Goal: Information Seeking & Learning: Learn about a topic

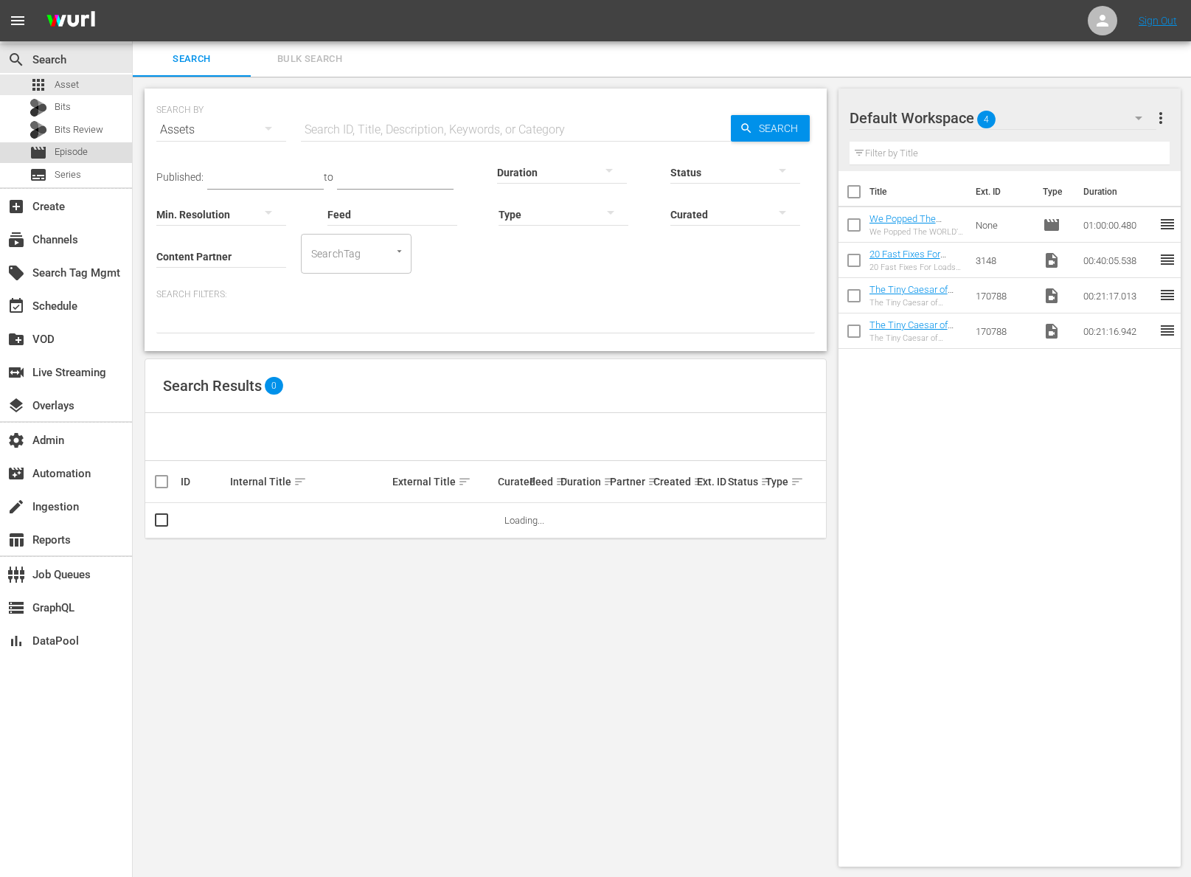
click at [98, 158] on div "movie Episode" at bounding box center [66, 152] width 132 height 21
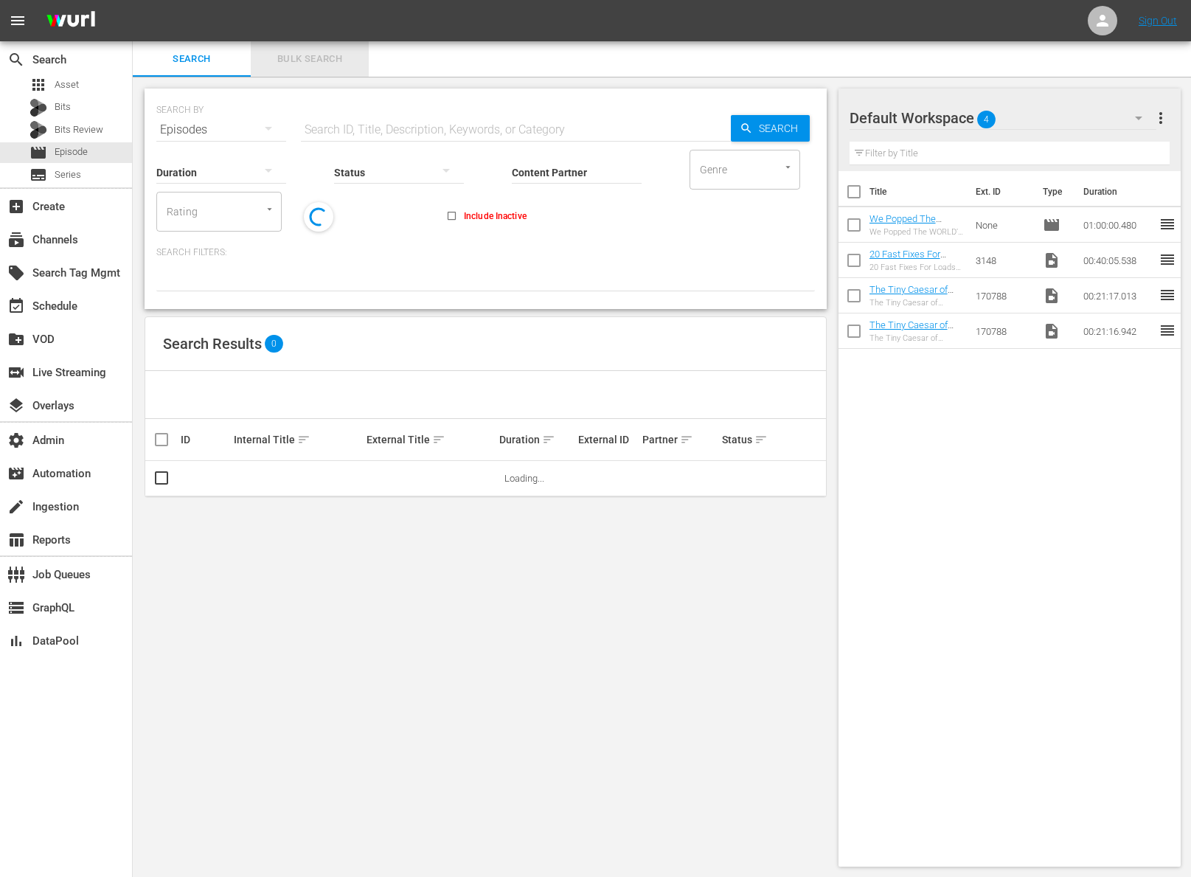
click at [296, 63] on span "Bulk Search" at bounding box center [309, 59] width 100 height 17
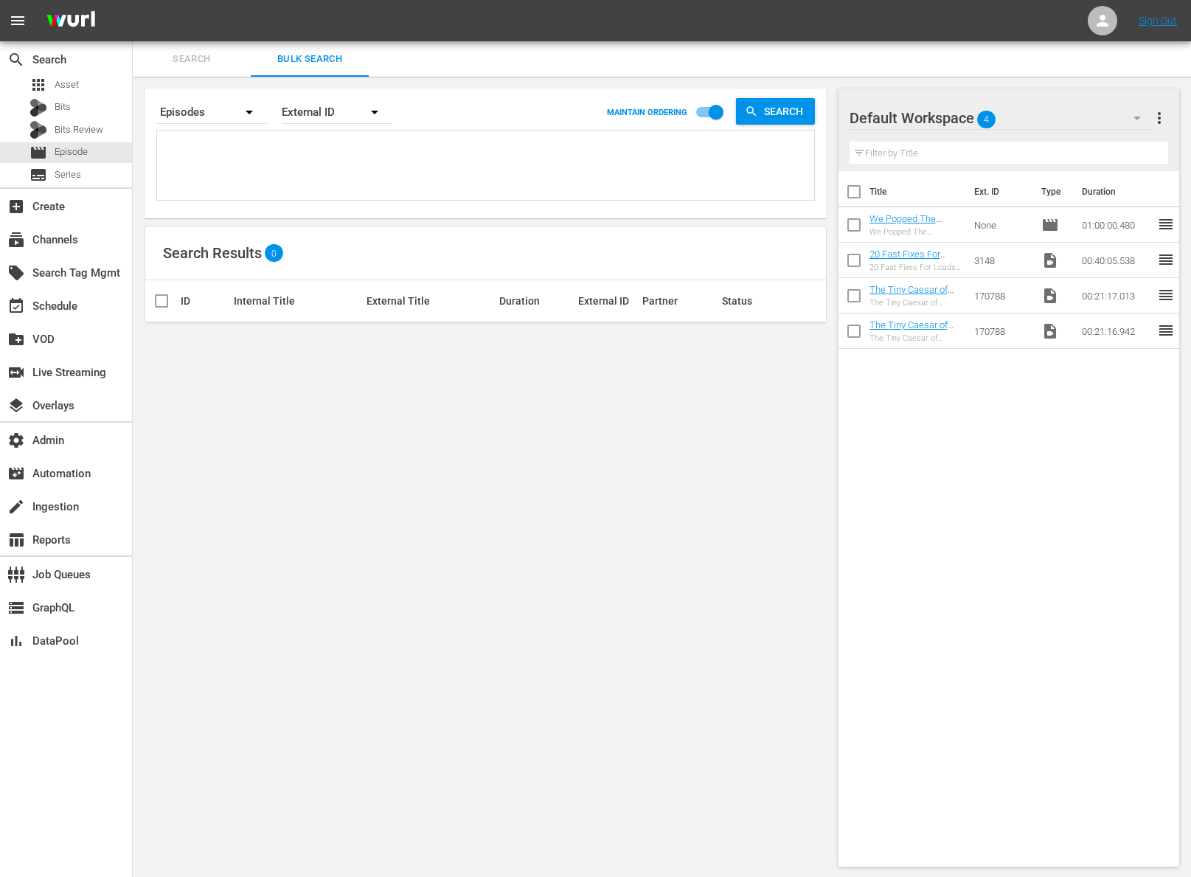
click at [313, 189] on textarea at bounding box center [487, 167] width 653 height 67
paste textarea "EP037662920003"
type textarea "EP037662920003"
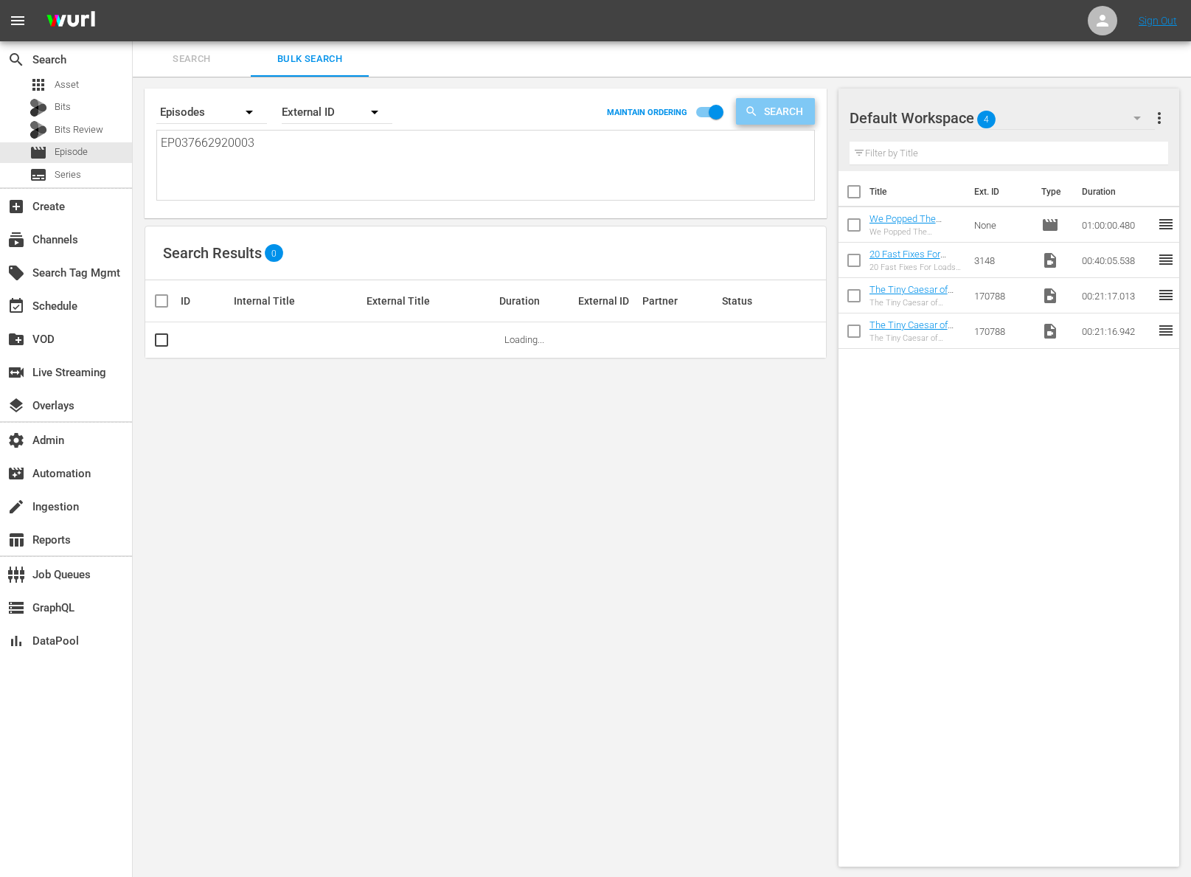
click at [780, 120] on span "Search" at bounding box center [786, 111] width 57 height 27
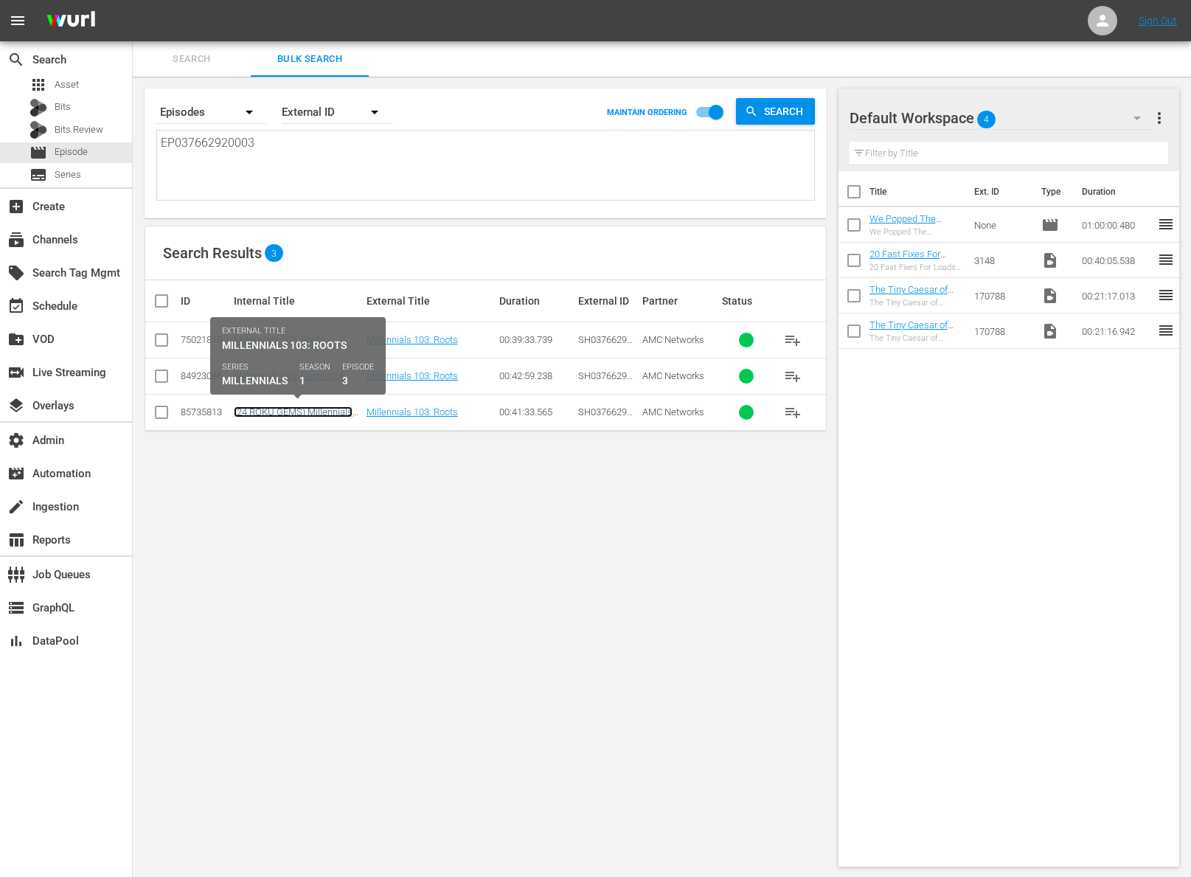
click at [323, 411] on link "(24 ROKU GEMS) Millennials 103: Roots" at bounding box center [293, 417] width 119 height 22
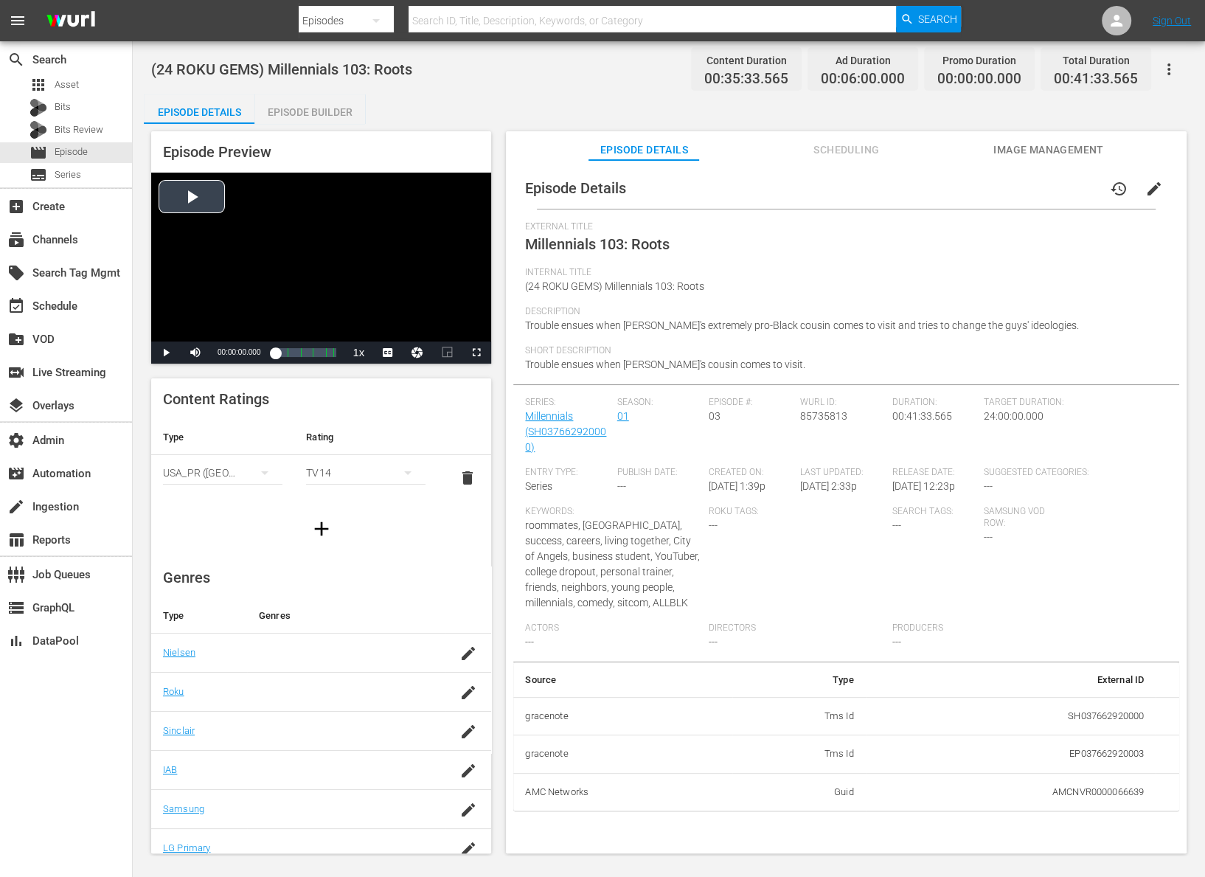
click at [187, 199] on div "Video Player" at bounding box center [321, 257] width 340 height 169
click at [290, 356] on div "Loaded : 1.12% 00:10:30.901 Millennials 103: Roots (2/5) 00:00:01.030 Cue Point…" at bounding box center [305, 352] width 61 height 15
click at [290, 355] on div "00:08:31.468" at bounding box center [282, 352] width 15 height 15
click at [476, 352] on span "Video Player" at bounding box center [476, 352] width 0 height 0
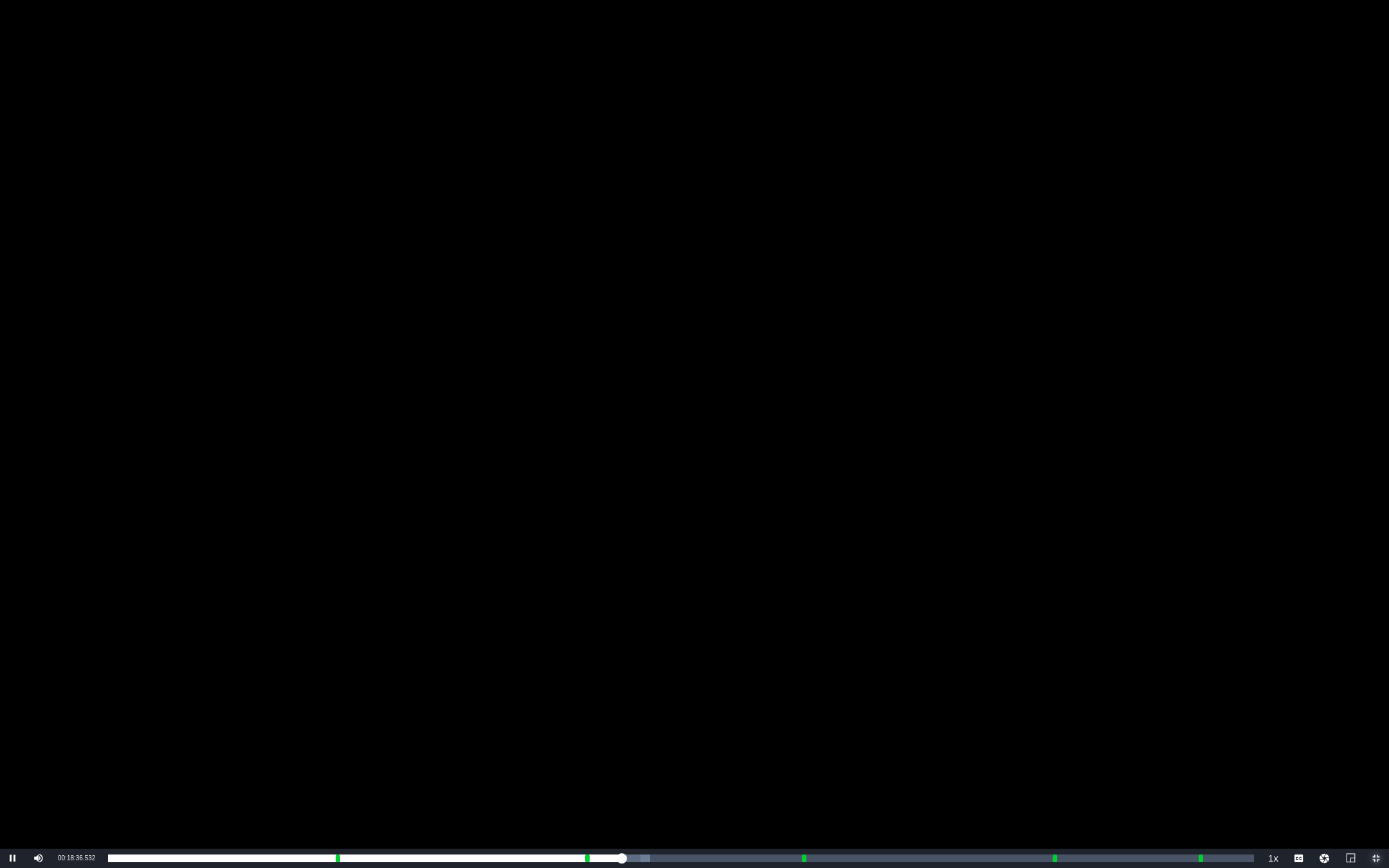
click at [1050, 764] on span "Video Player" at bounding box center [1377, 858] width 0 height 0
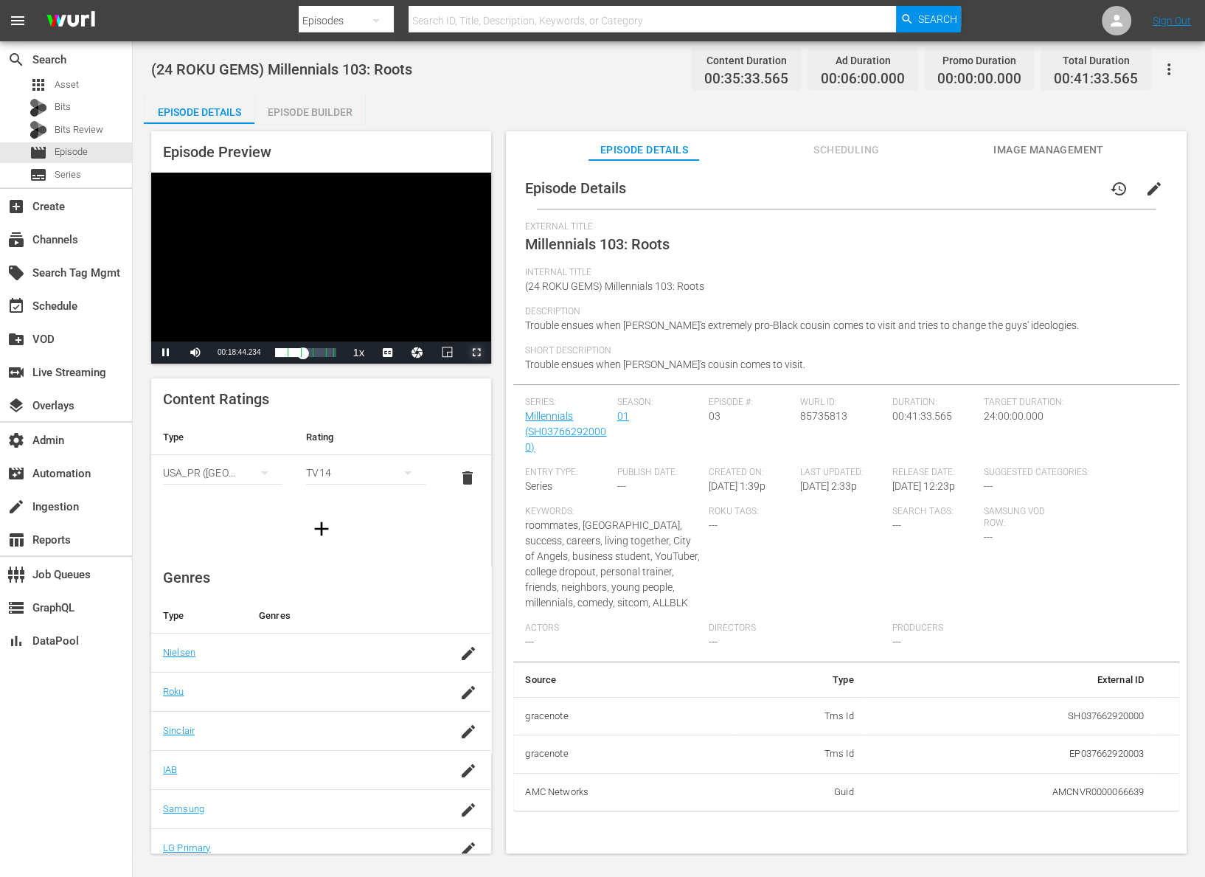
click at [476, 352] on span "Video Player" at bounding box center [476, 352] width 0 height 0
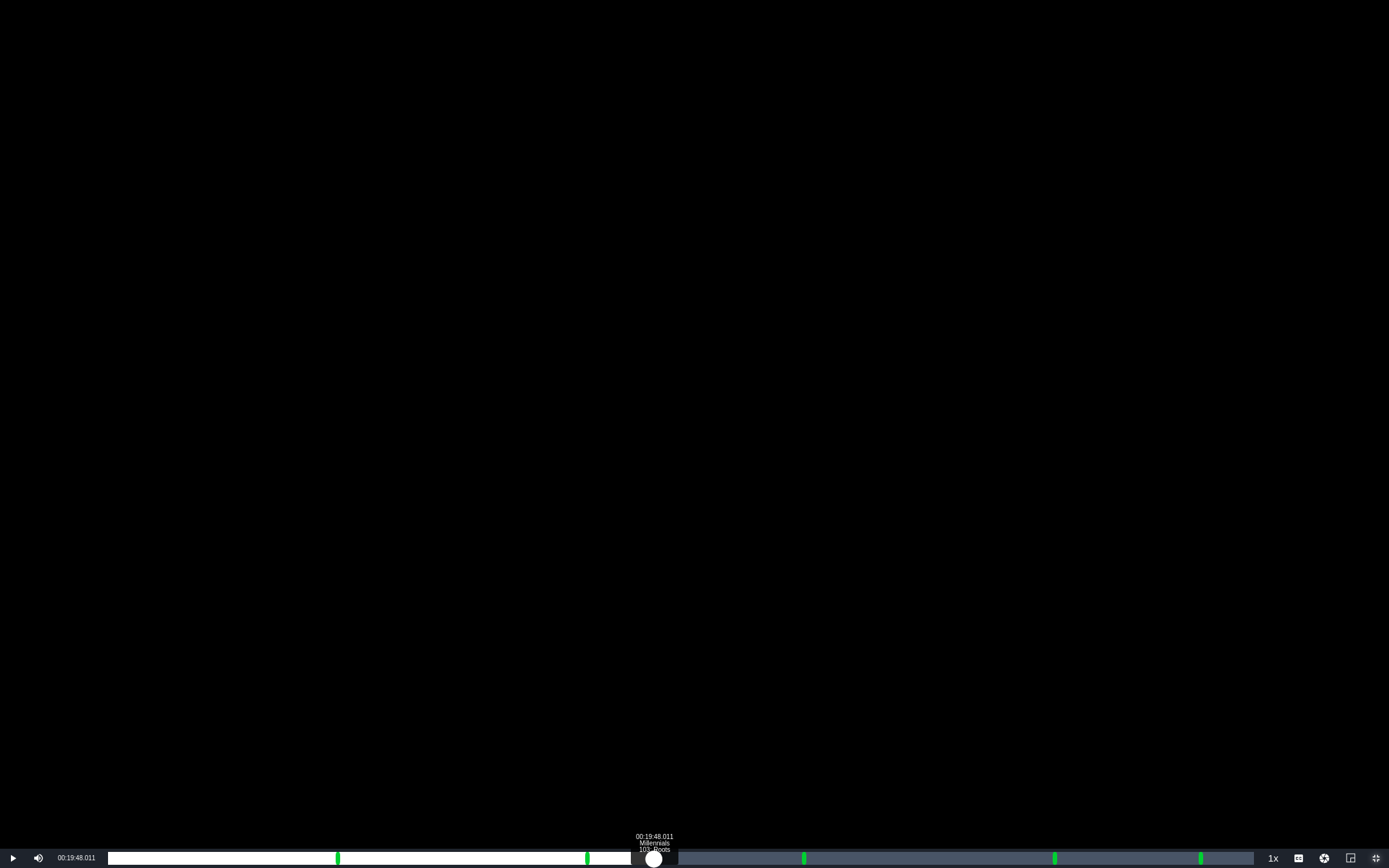
click at [653, 764] on div "Loaded : 48.13% 00:19:48.011 Millennials 103: Roots (3/5) 00:16:46.685 Cue Poin…" at bounding box center [681, 858] width 1146 height 13
click at [691, 764] on div "Loaded : 50.11% 00:21:07.772 Millennials 103: Roots (3/5) 00:17:48.209 Cue Poin…" at bounding box center [681, 858] width 1146 height 13
click at [809, 764] on div "Loaded : 54.04% 00:25:23.845 2 Min - ALLBLK_GEMS_AnimatedSlateCountdown-120s - …" at bounding box center [681, 858] width 1159 height 19
click at [877, 764] on div "Loaded : 19.98% 00:27:52.171 Millennials 103: Roots (4/5) 00:00:15.047 Cue Poin…" at bounding box center [681, 858] width 1146 height 13
click at [925, 764] on div "Loaded : 67.56% 00:29:38.519 Millennials 103: Roots (4/5) 00:23:52.573 Cue Poin…" at bounding box center [681, 858] width 1146 height 13
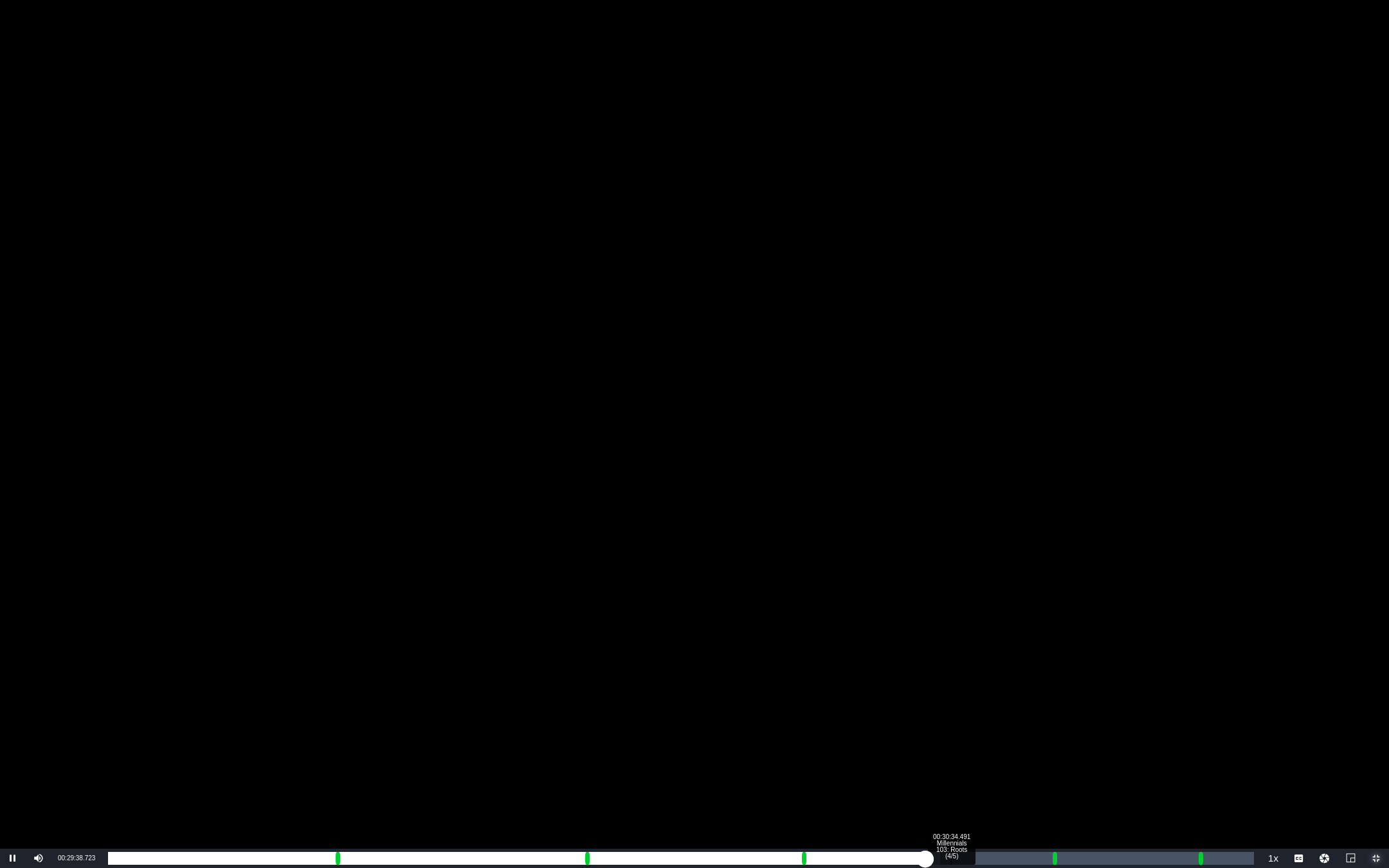
click at [951, 764] on div "Loaded : 72.62% 00:30:34.491 Millennials 103: Roots (4/5) 00:25:38.820 Cue Poin…" at bounding box center [681, 858] width 1146 height 13
click at [1009, 764] on div "Loaded : 75.15% 00:32:41.828 Millennials 103: Roots (4/5) 00:26:34.771 Cue Poin…" at bounding box center [681, 858] width 1159 height 19
click at [1050, 764] on div "Loaded : 81.07% 00:34:32.373 Millennials 103: Roots (5/5) 00:28:40.925 Cue Poin…" at bounding box center [681, 858] width 1159 height 19
click at [1050, 764] on div "00:37:20.290 Millennials 103: Roots (5/5)" at bounding box center [1138, 858] width 1 height 13
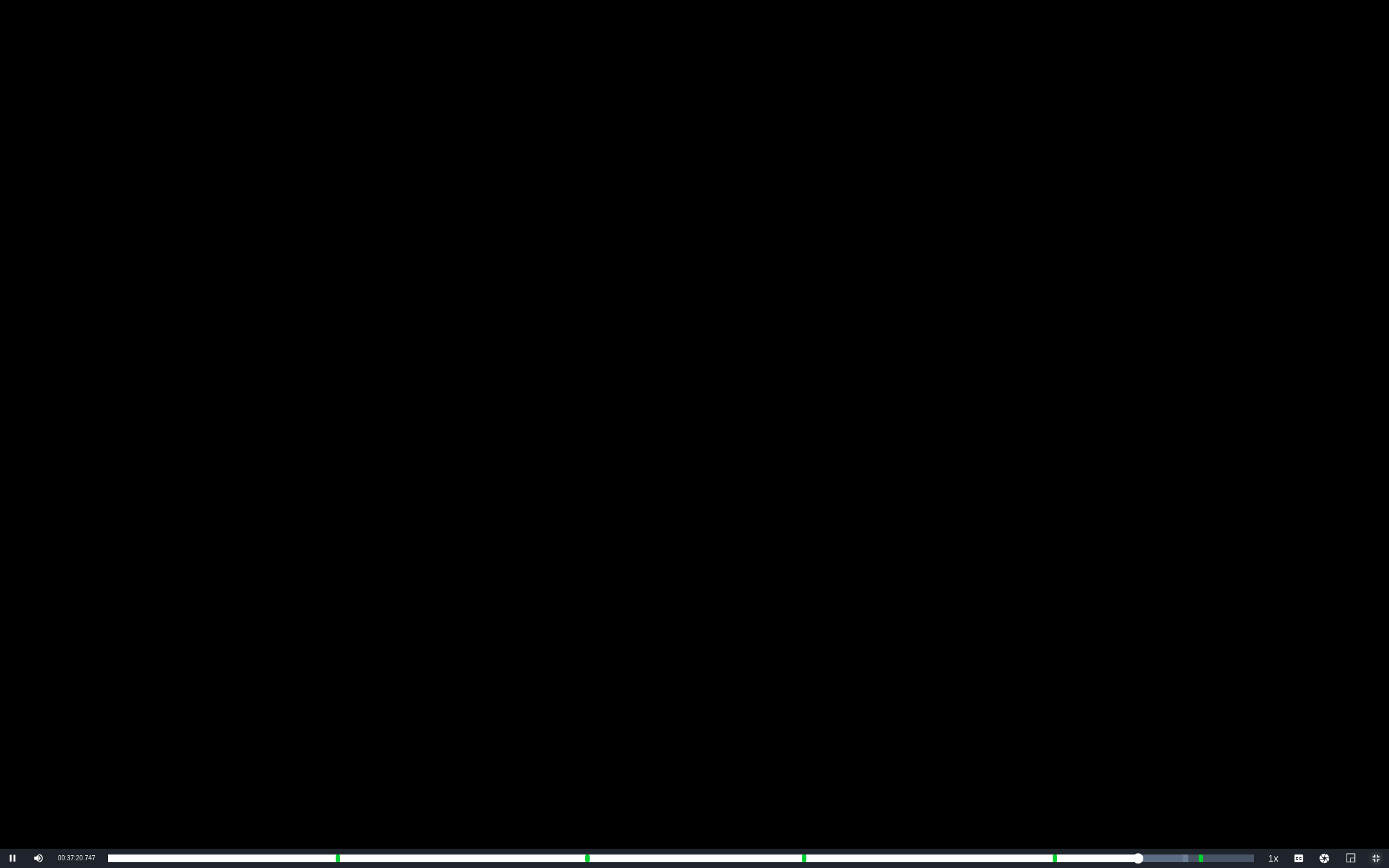
click at [1050, 764] on span "Video Player" at bounding box center [1377, 858] width 0 height 0
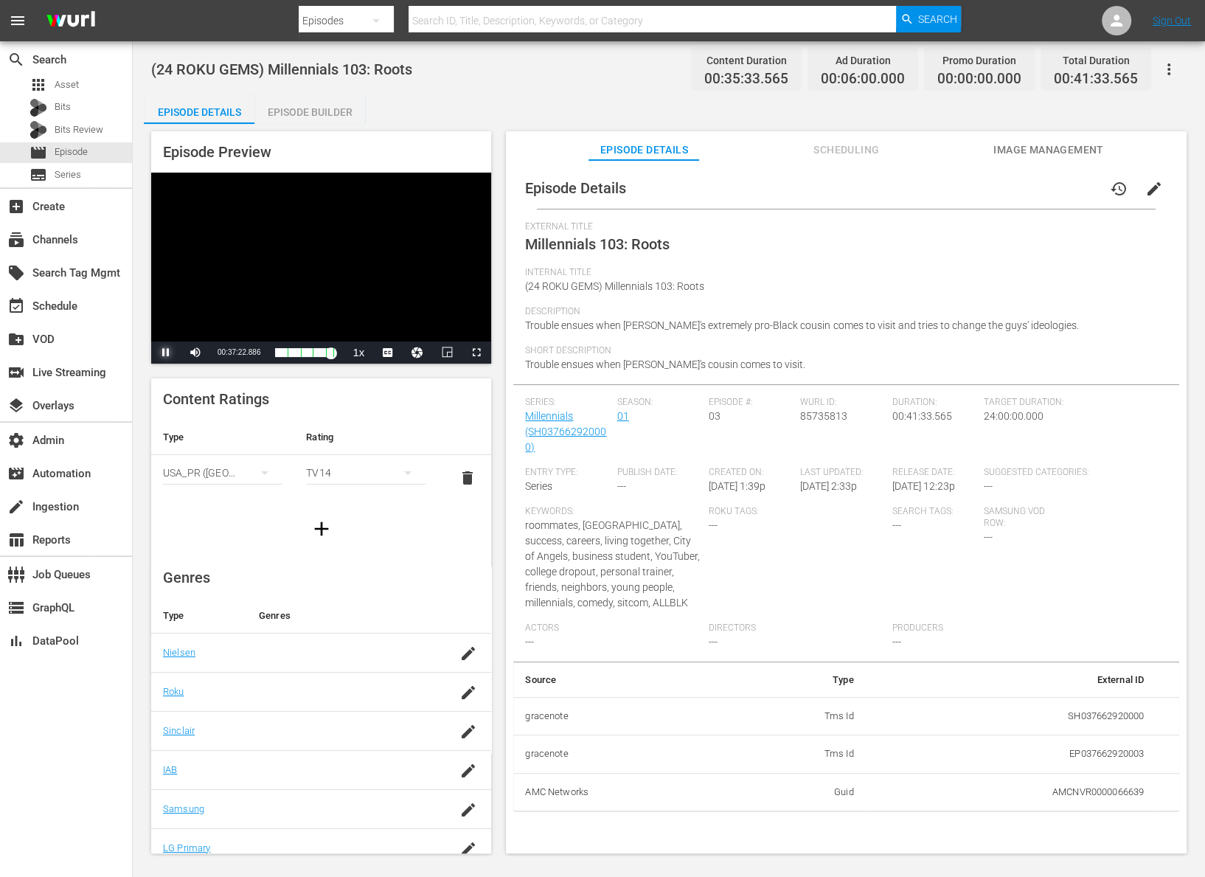
click at [166, 352] on span "Video Player" at bounding box center [166, 352] width 0 height 0
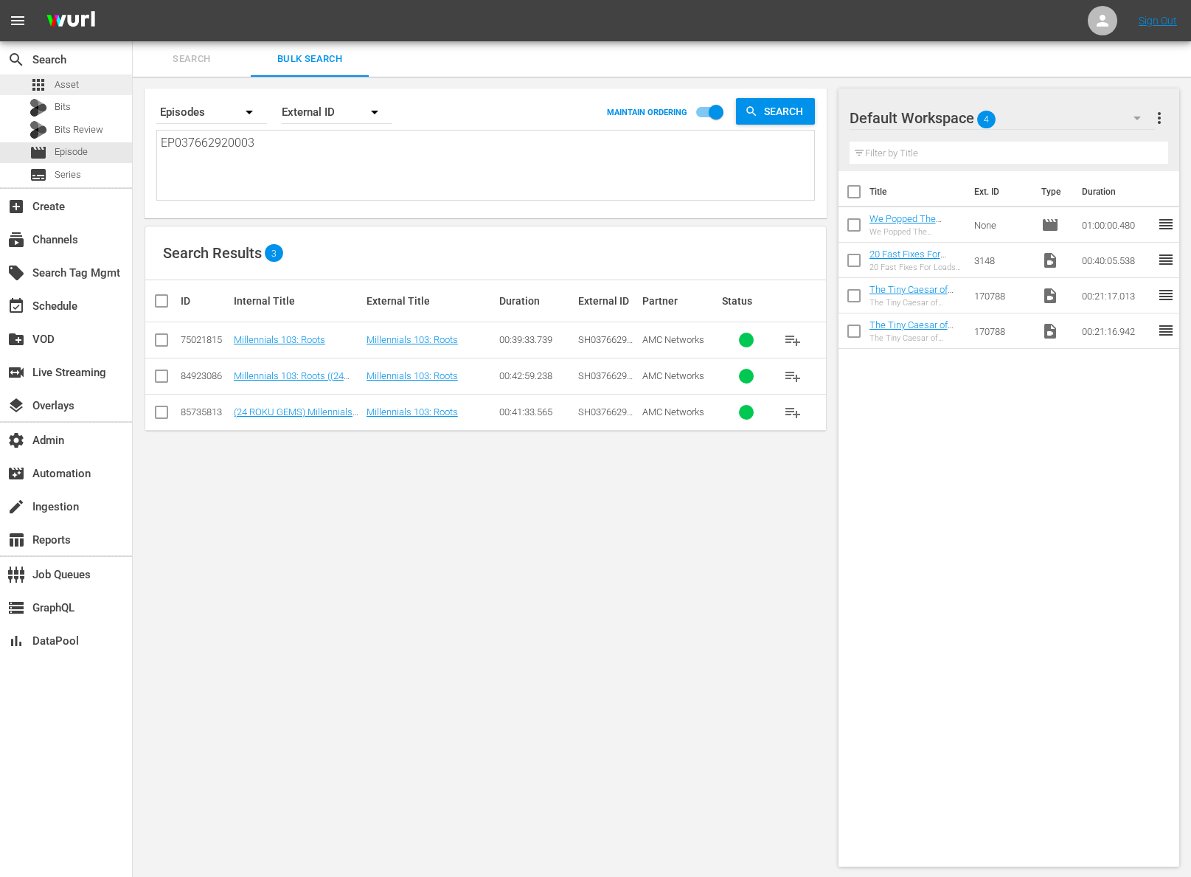
click at [104, 90] on div "apps Asset" at bounding box center [66, 84] width 132 height 21
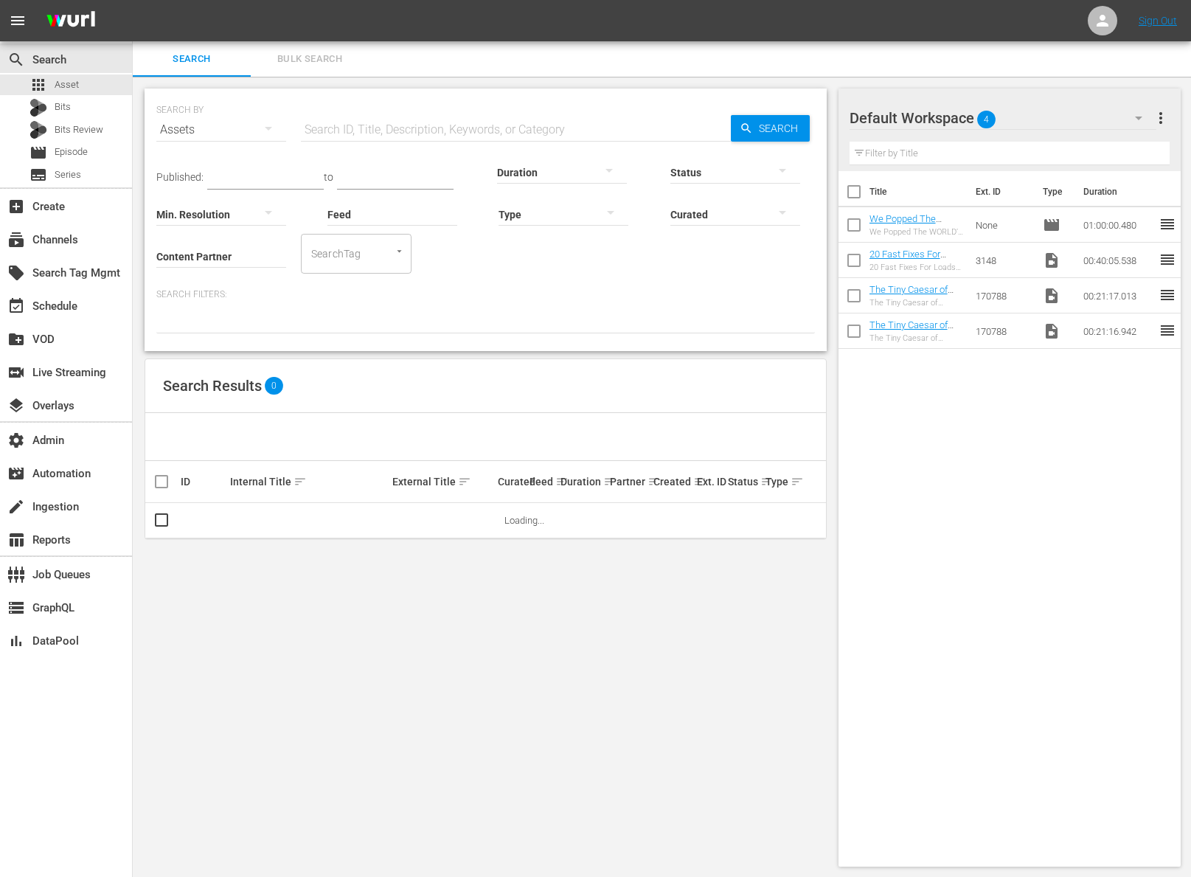
click at [408, 122] on input "text" at bounding box center [516, 129] width 430 height 35
paste input "56763325"
type input "56763325"
click at [786, 120] on span "Search" at bounding box center [781, 128] width 57 height 27
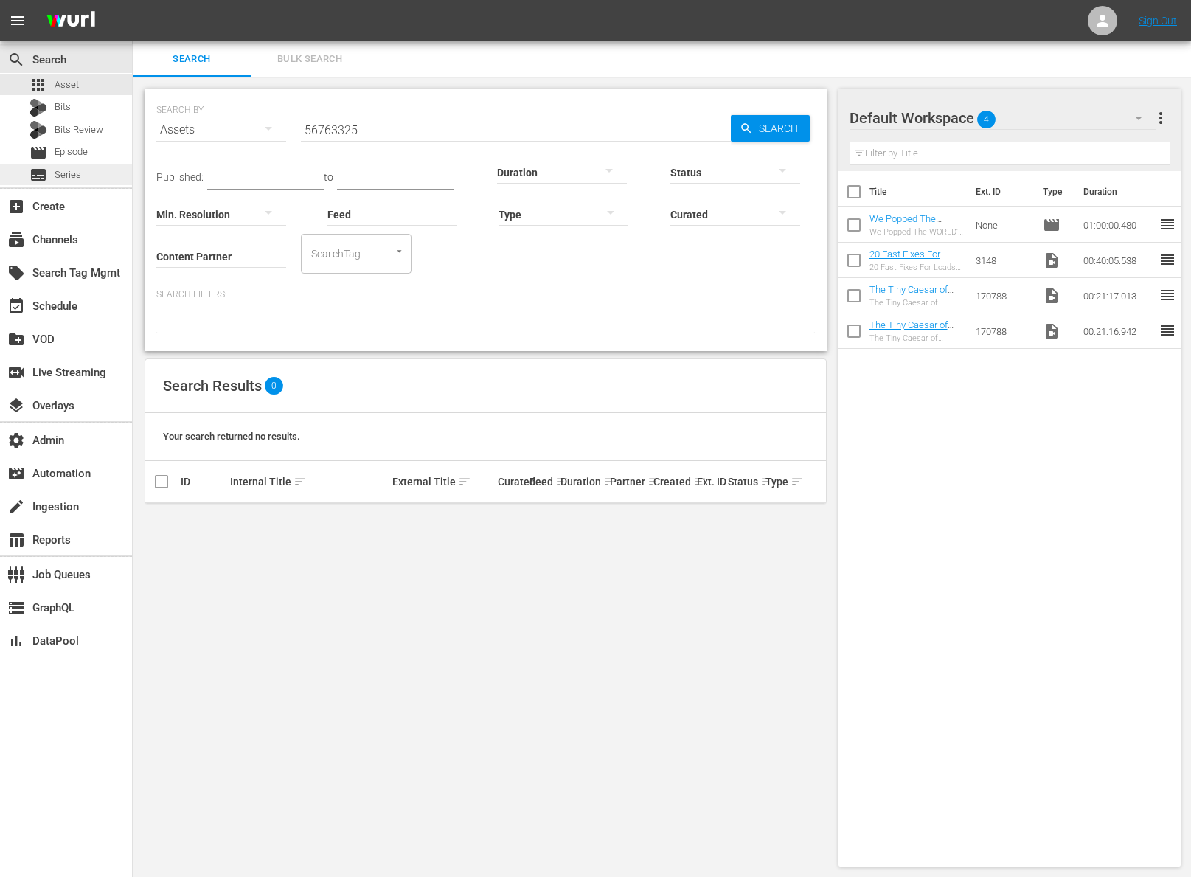
click at [95, 177] on div "subtitles Series" at bounding box center [66, 174] width 132 height 21
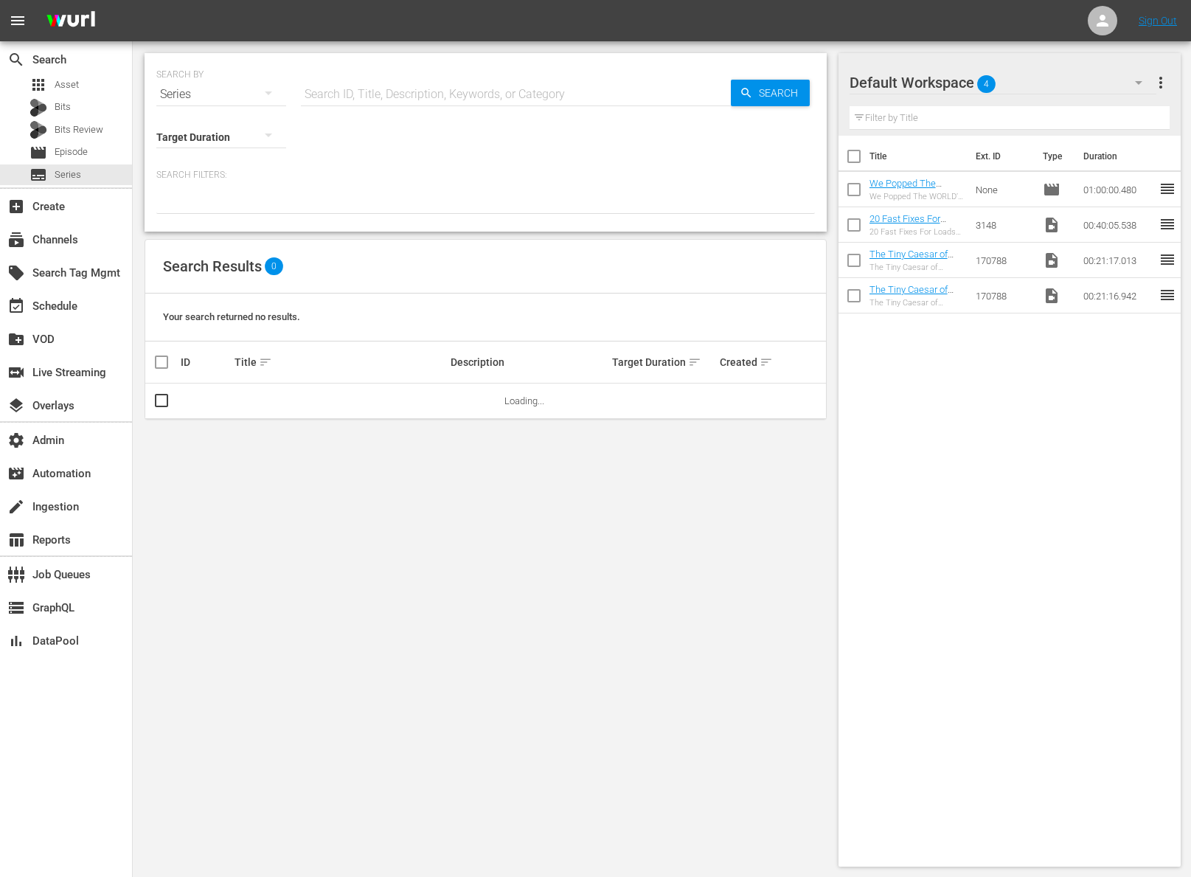
click at [400, 98] on input "text" at bounding box center [516, 94] width 430 height 35
paste input "56763325"
type input "56763325"
click at [771, 95] on span "Search" at bounding box center [781, 93] width 57 height 27
click at [269, 399] on link "The War Room" at bounding box center [265, 400] width 63 height 11
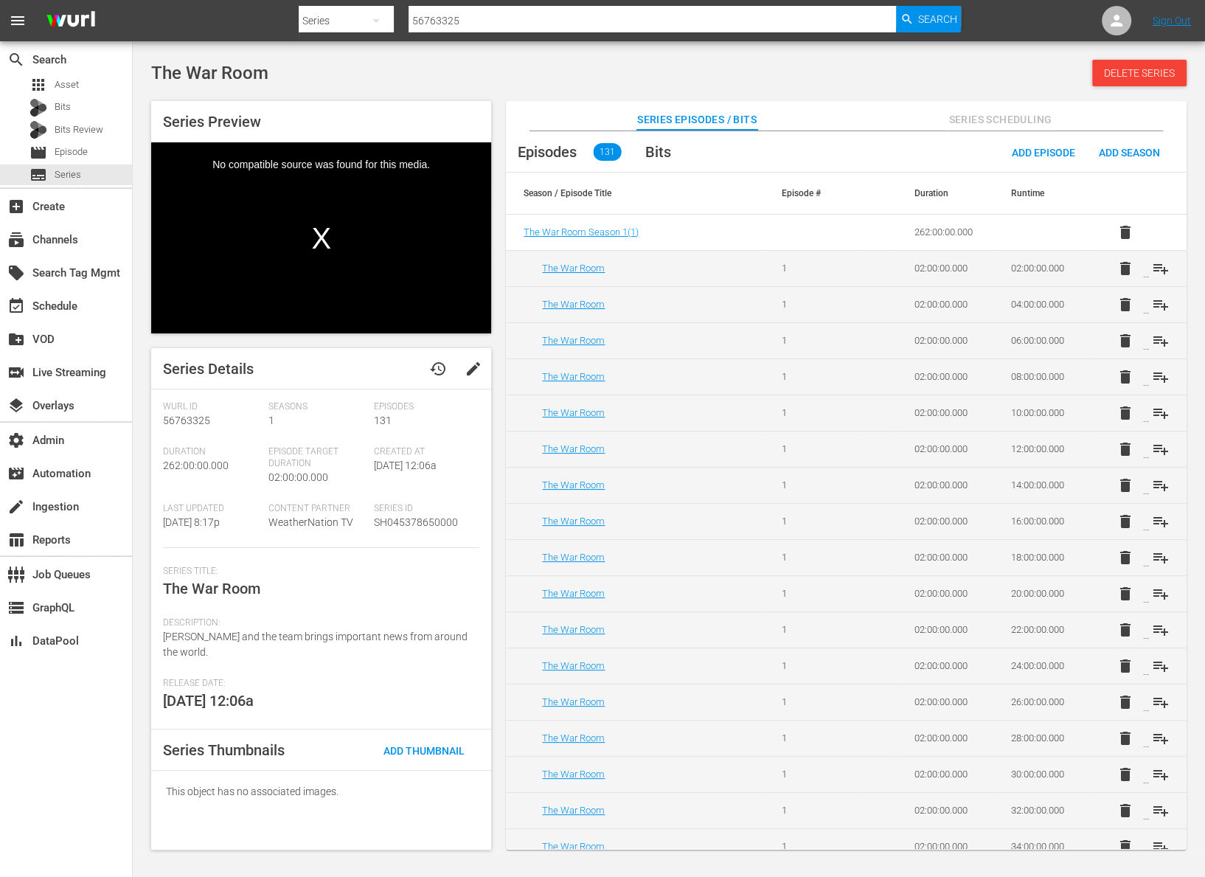
click at [293, 228] on div "No compatible source was found for this media." at bounding box center [321, 237] width 340 height 191
click at [76, 97] on div "Bits" at bounding box center [66, 107] width 132 height 21
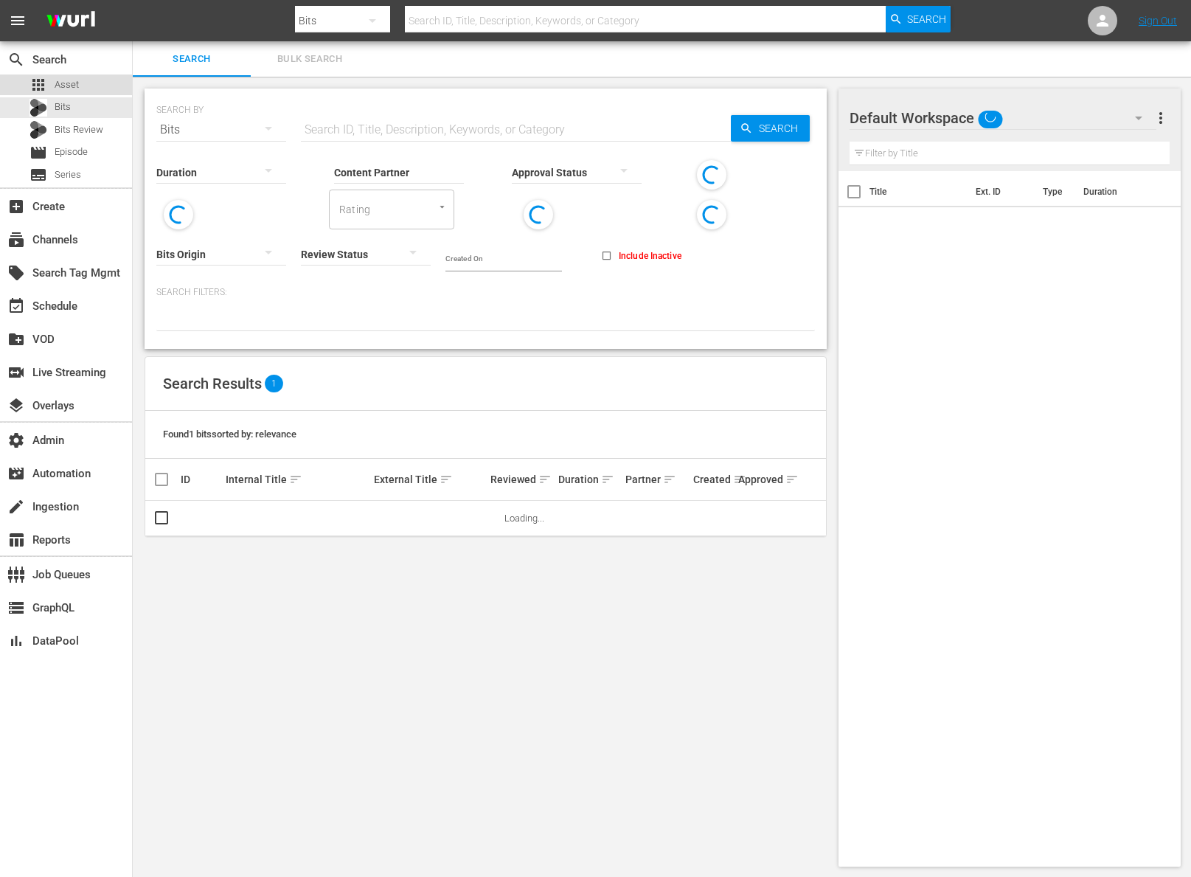
click at [77, 92] on div "apps Asset" at bounding box center [53, 84] width 49 height 21
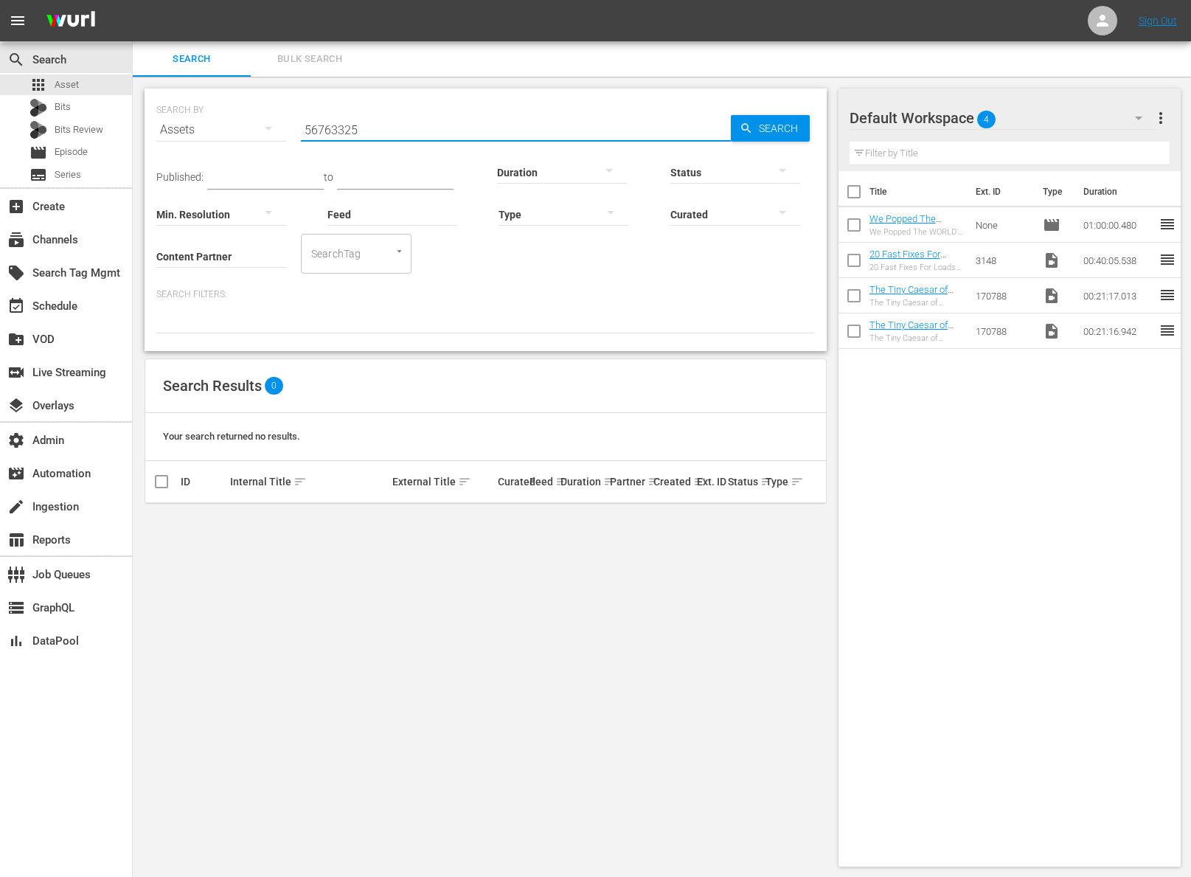
click at [390, 136] on input "56763325" at bounding box center [516, 129] width 430 height 35
paste input "0211102"
type input "50211102"
click at [776, 130] on span "Search" at bounding box center [781, 128] width 57 height 27
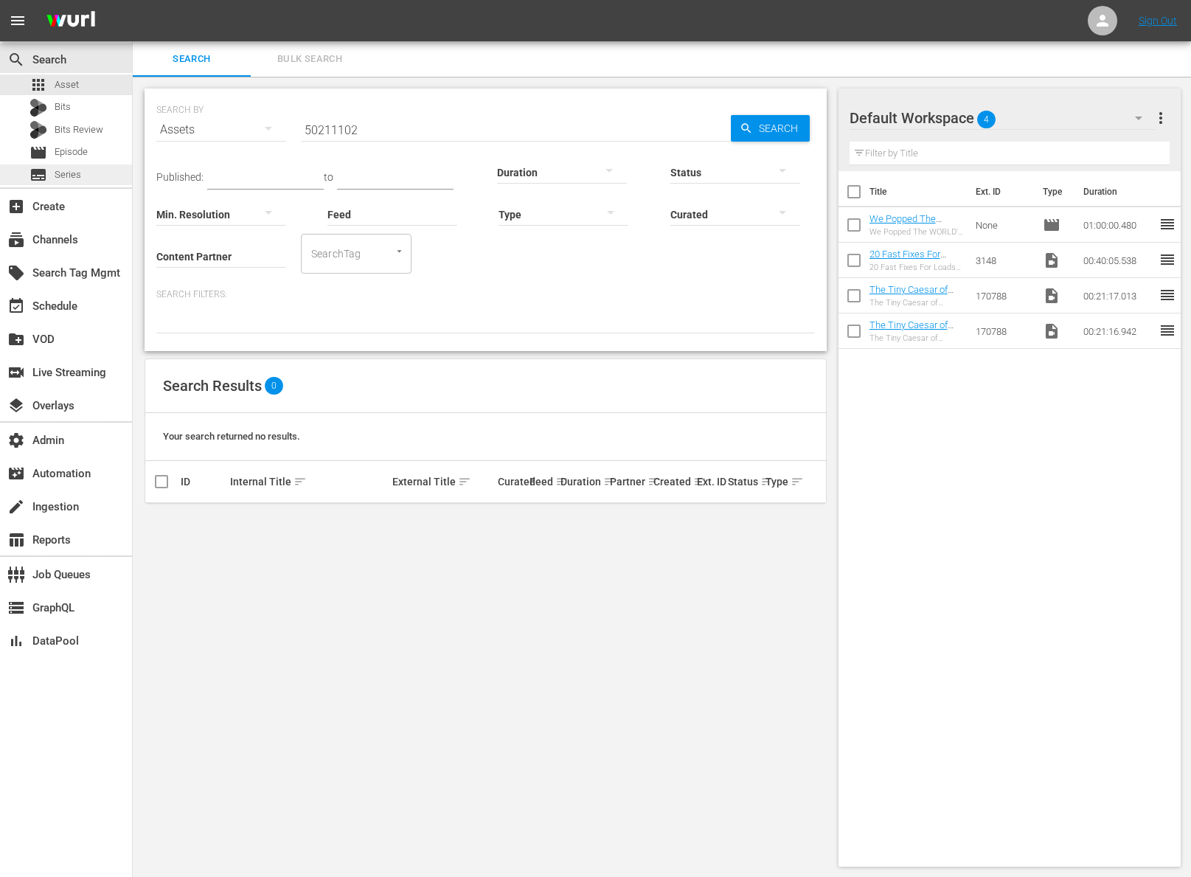
click at [82, 181] on div "subtitles Series" at bounding box center [66, 174] width 132 height 21
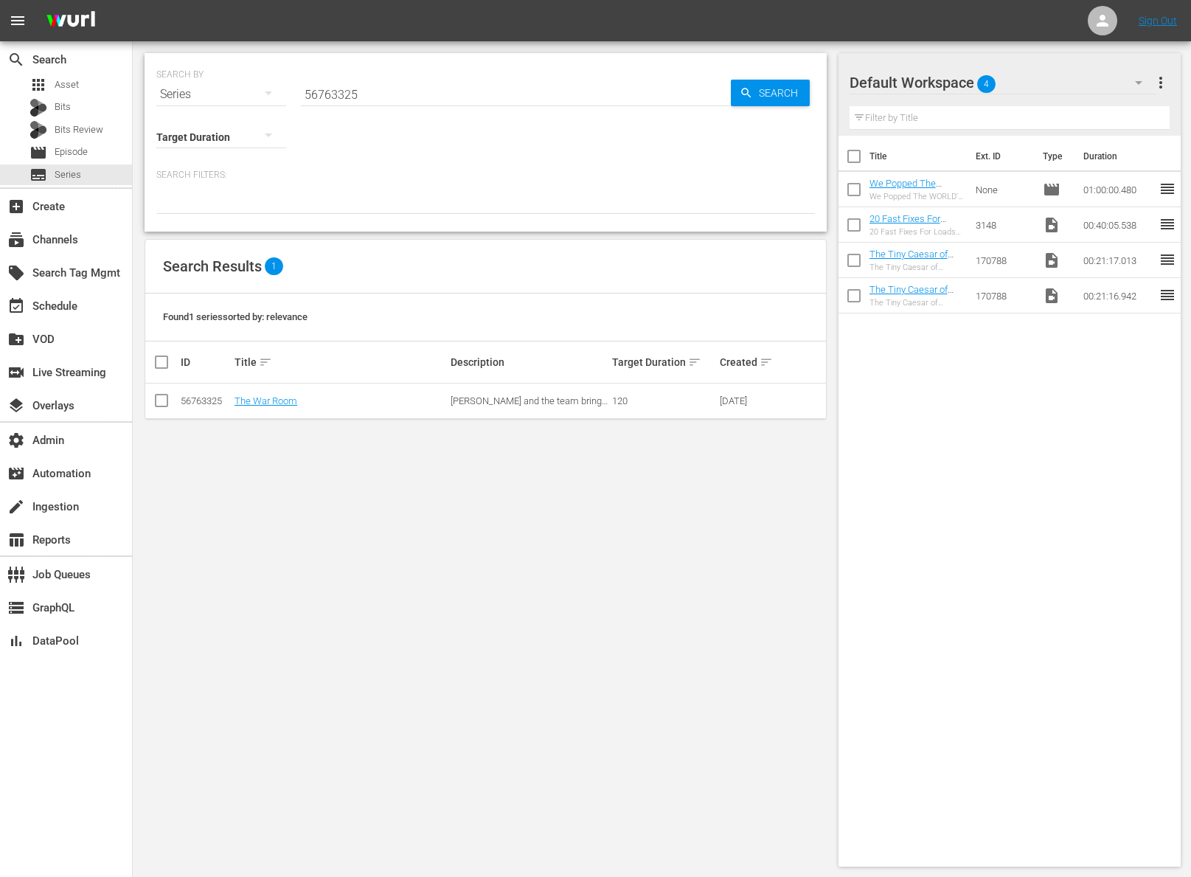
click at [404, 88] on input "56763325" at bounding box center [516, 94] width 430 height 35
click at [403, 88] on input "56763325" at bounding box center [516, 94] width 430 height 35
paste input "0211102"
type input "50211102"
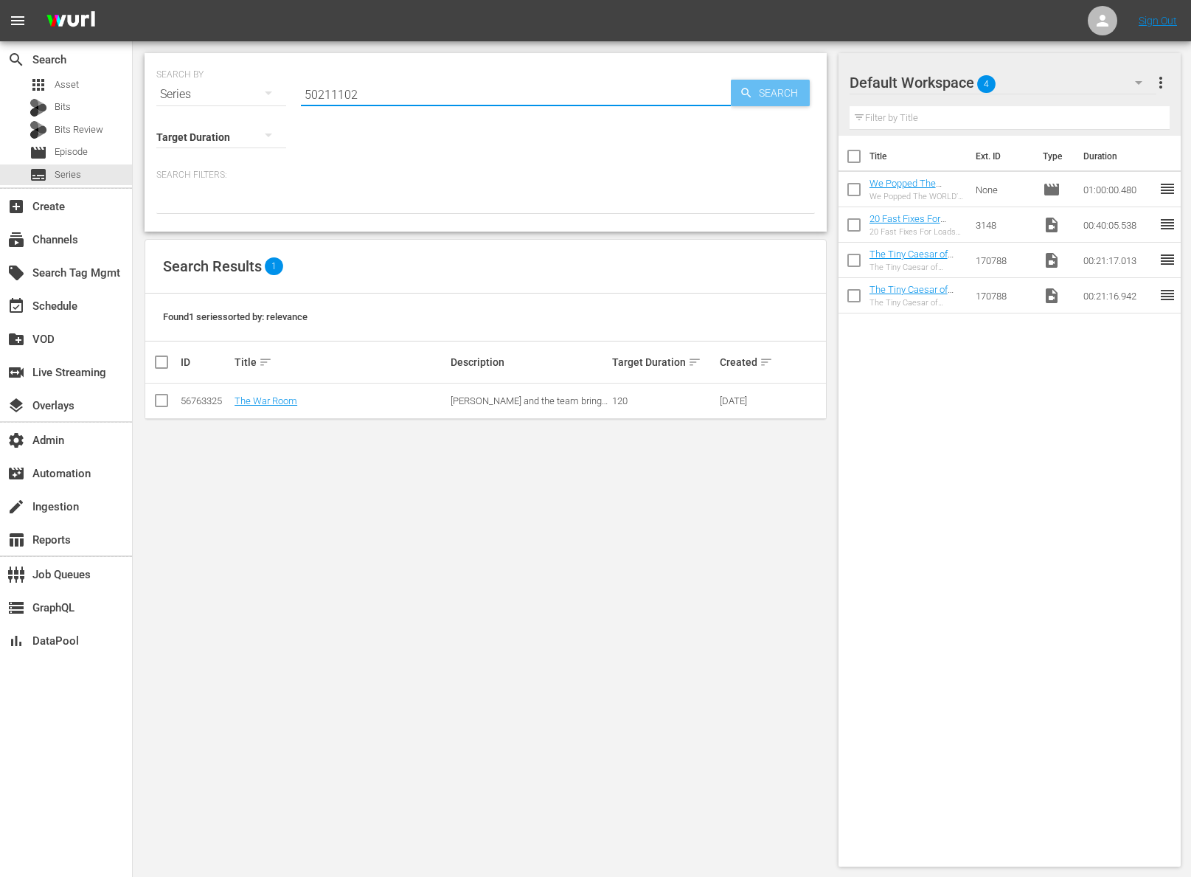
click at [773, 86] on span "Search" at bounding box center [781, 93] width 57 height 27
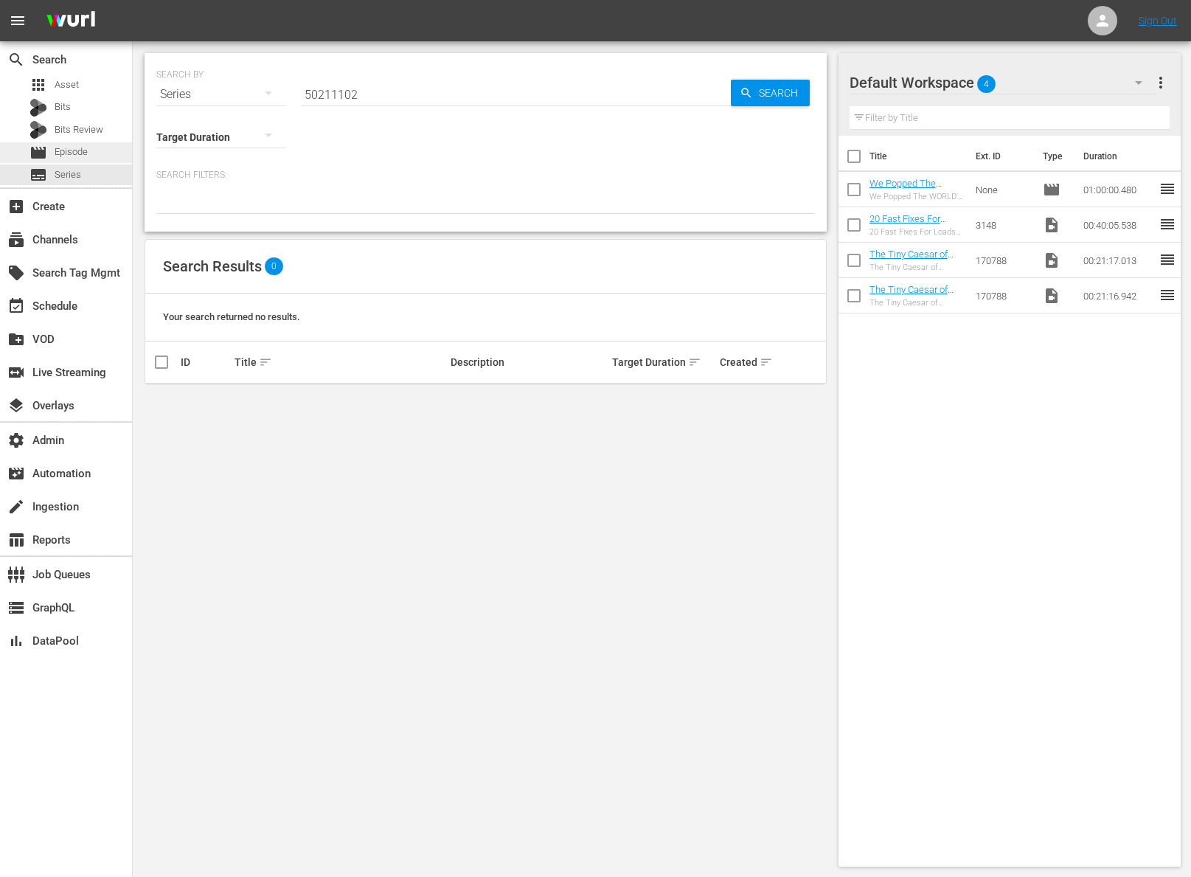
click at [95, 144] on div "movie Episode" at bounding box center [66, 152] width 132 height 21
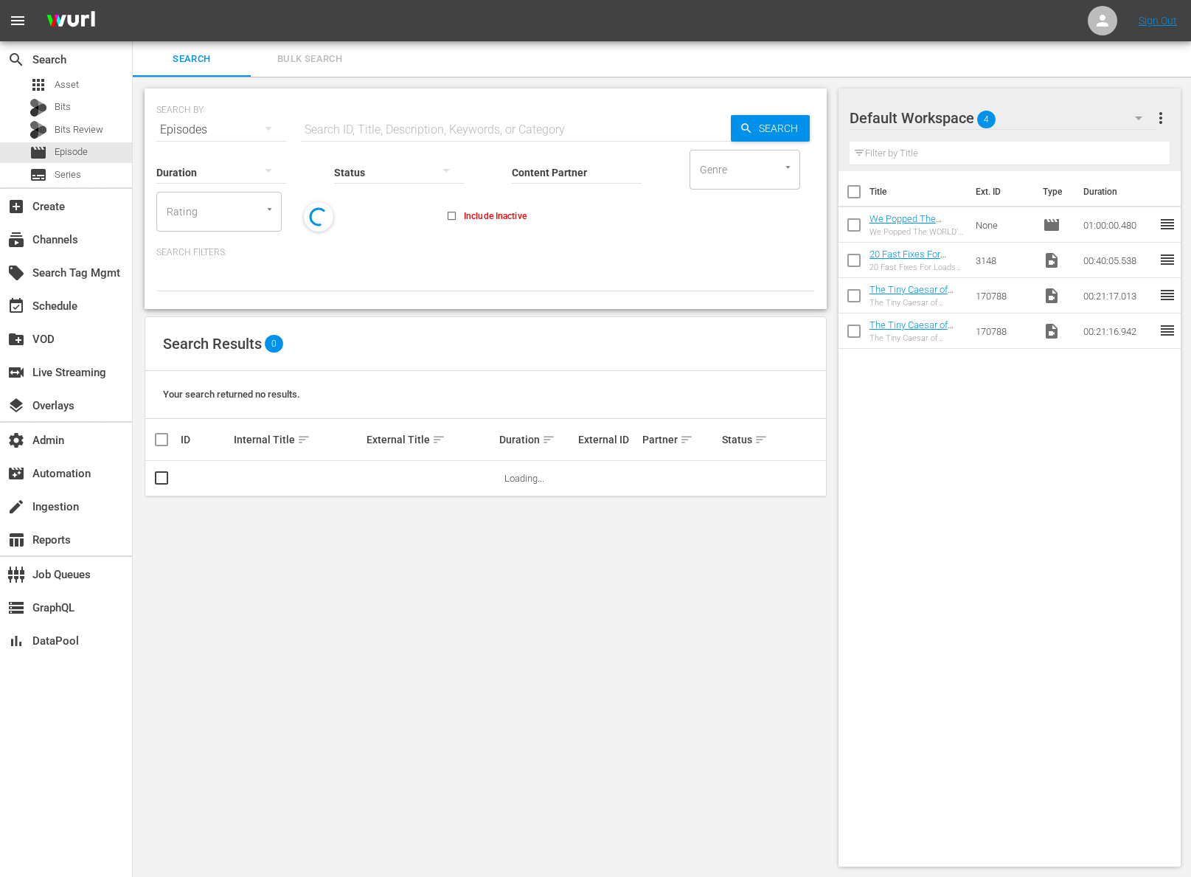
click at [405, 121] on input "text" at bounding box center [516, 129] width 430 height 35
paste input "50211102"
type input "50211102"
click at [773, 132] on span "Search" at bounding box center [781, 128] width 57 height 27
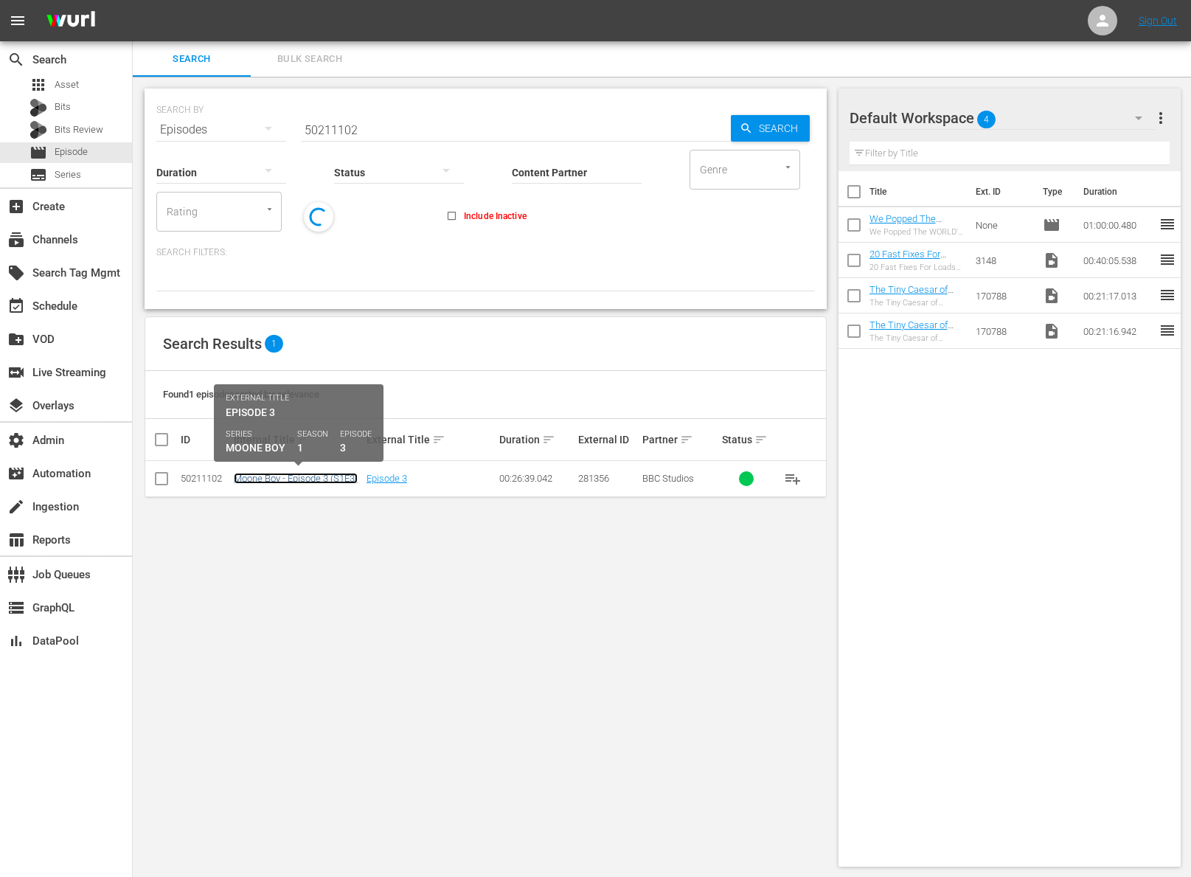
click at [335, 475] on link "Moone Boy - Episode 3 (S1E3)" at bounding box center [296, 478] width 124 height 11
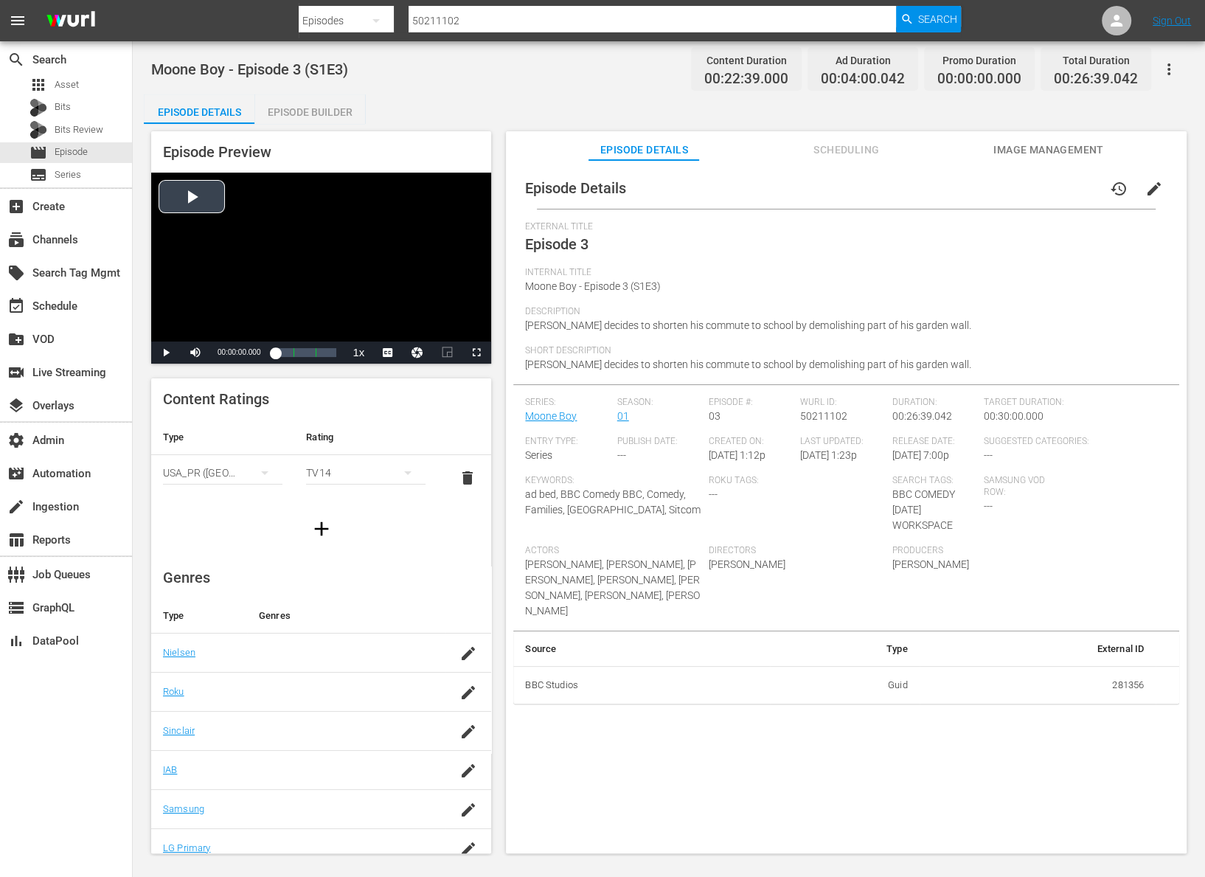
click at [202, 188] on div "Video Player" at bounding box center [321, 257] width 340 height 169
click at [633, 147] on span "Episode Details" at bounding box center [643, 150] width 111 height 18
click at [879, 150] on span "Scheduling" at bounding box center [846, 150] width 111 height 18
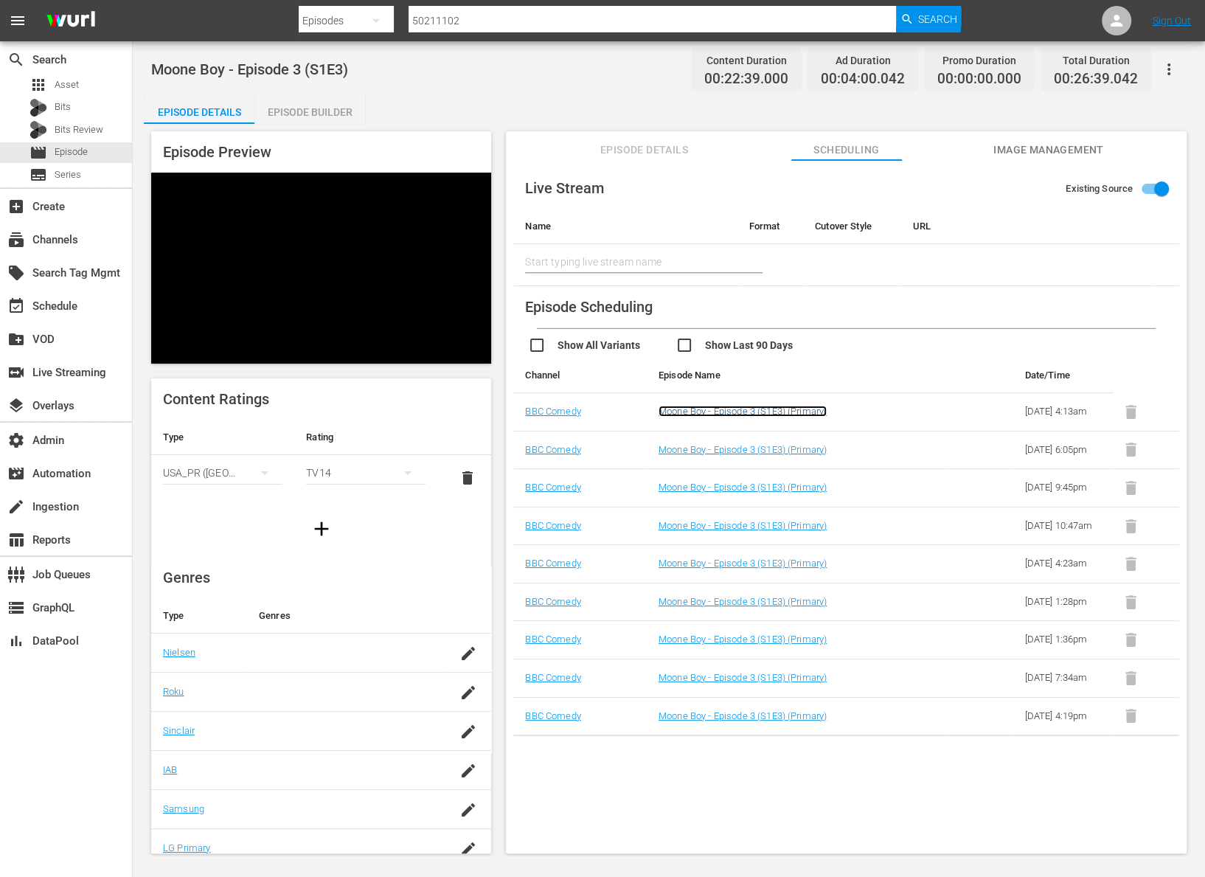
click at [694, 417] on link "Moone Boy - Episode 3 (S1E3) (Primary)" at bounding box center [742, 410] width 168 height 11
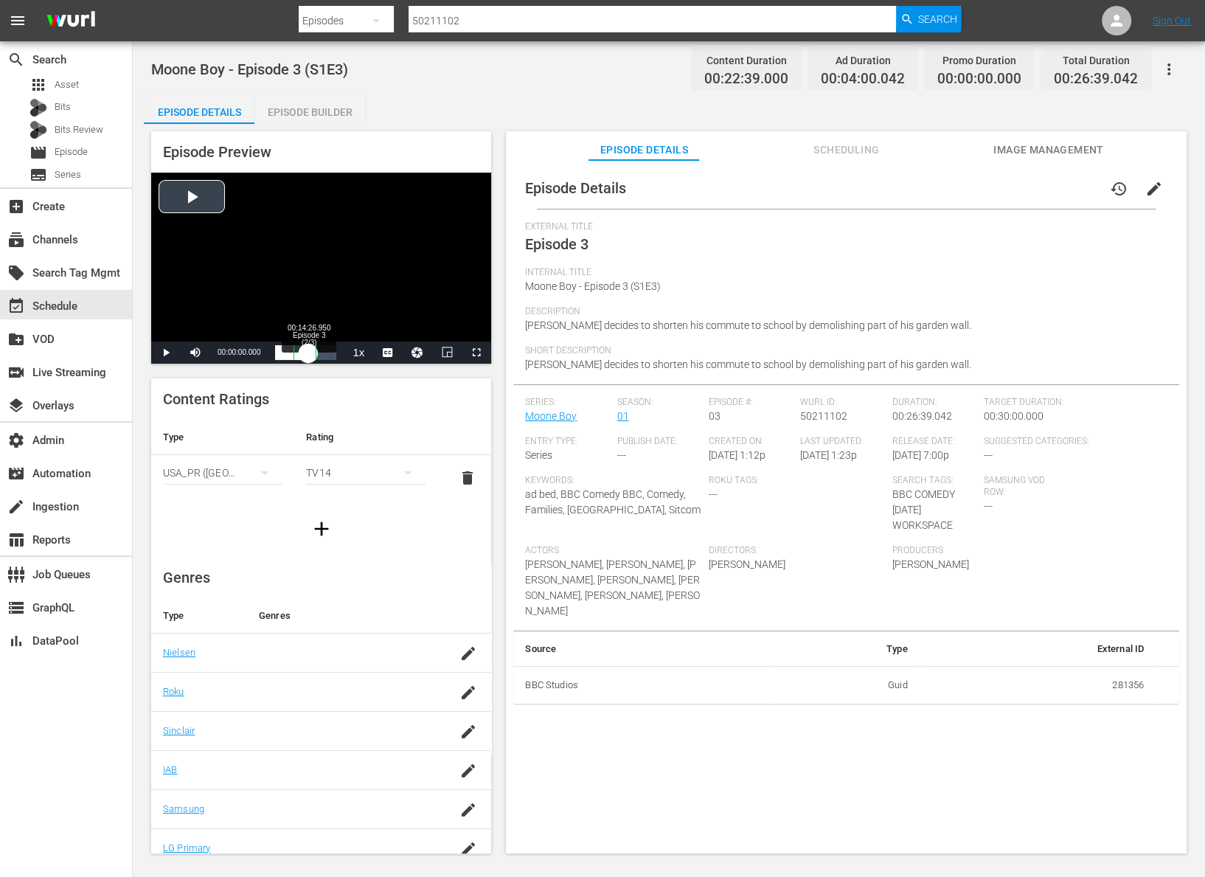
click at [308, 359] on div "Loaded : 0.43% 00:14:26.950 Episode 3 (2/3) 00:00:00.000" at bounding box center [305, 352] width 61 height 15
click at [328, 349] on div "Loaded : 56.55% 00:23:07.120 Episode 3 (3/3) 00:12:28.613" at bounding box center [305, 352] width 61 height 15
click at [166, 352] on span "Video Player" at bounding box center [166, 352] width 0 height 0
click at [89, 145] on div "movie Episode" at bounding box center [66, 152] width 132 height 21
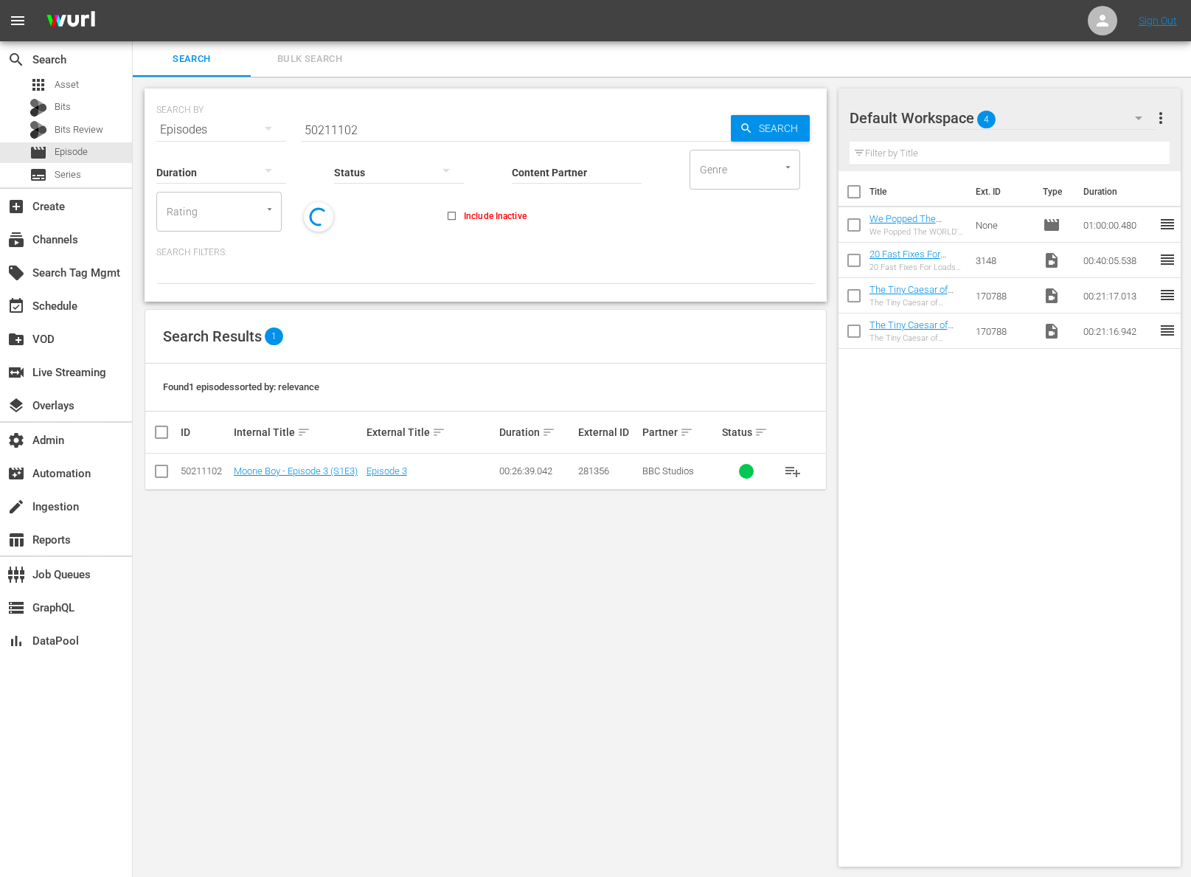
click at [413, 133] on input "50211102" at bounding box center [516, 129] width 430 height 35
paste input "EP007464483033"
type input "EP007464483033"
click at [767, 133] on span "Search" at bounding box center [781, 128] width 57 height 27
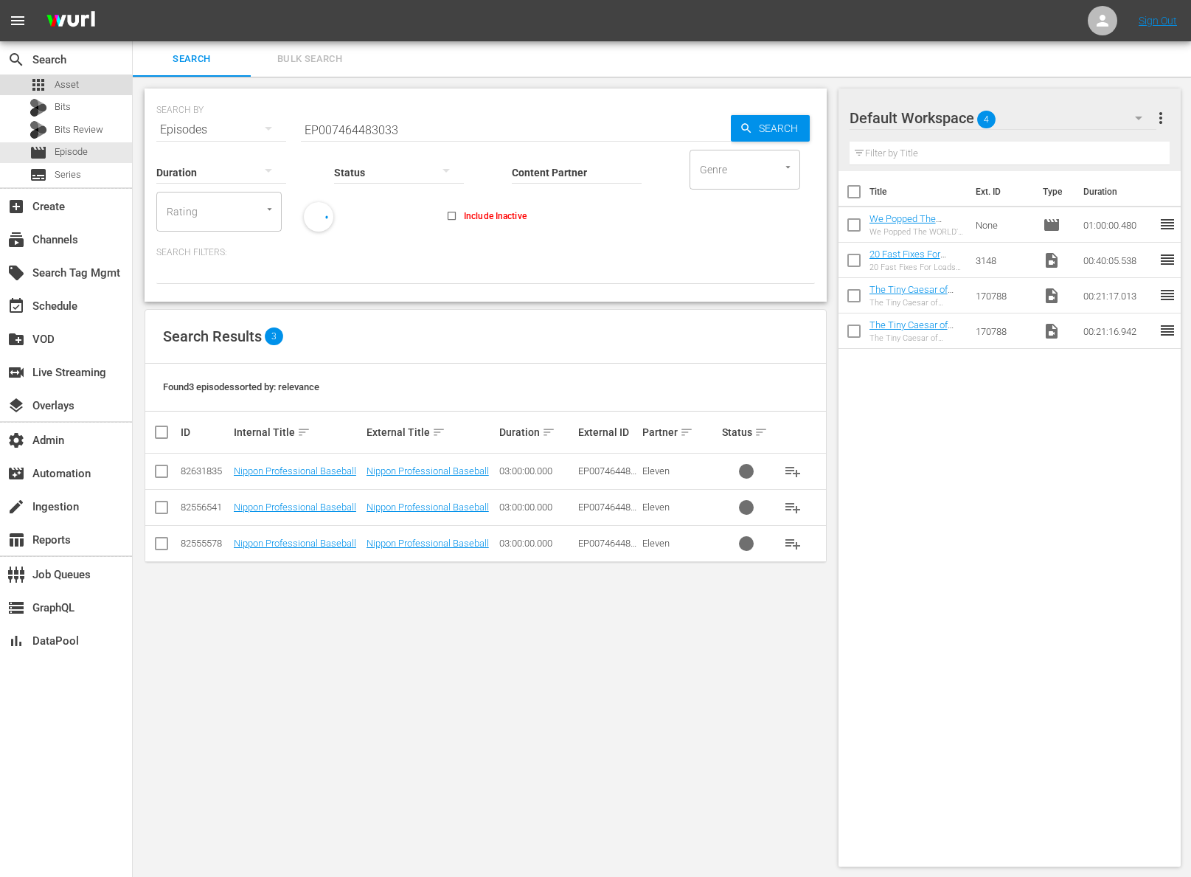
click at [66, 93] on div "apps Asset" at bounding box center [53, 84] width 49 height 21
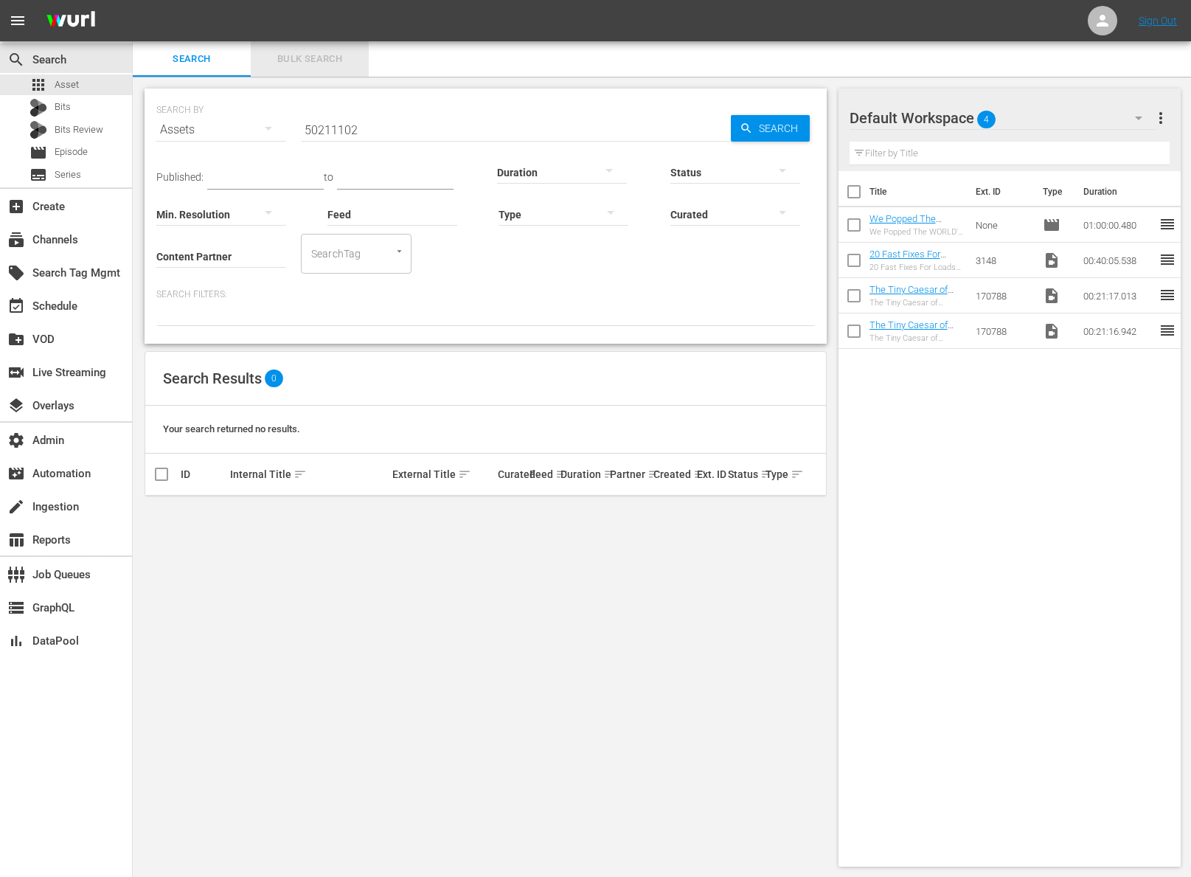
click at [293, 60] on span "Bulk Search" at bounding box center [309, 59] width 100 height 17
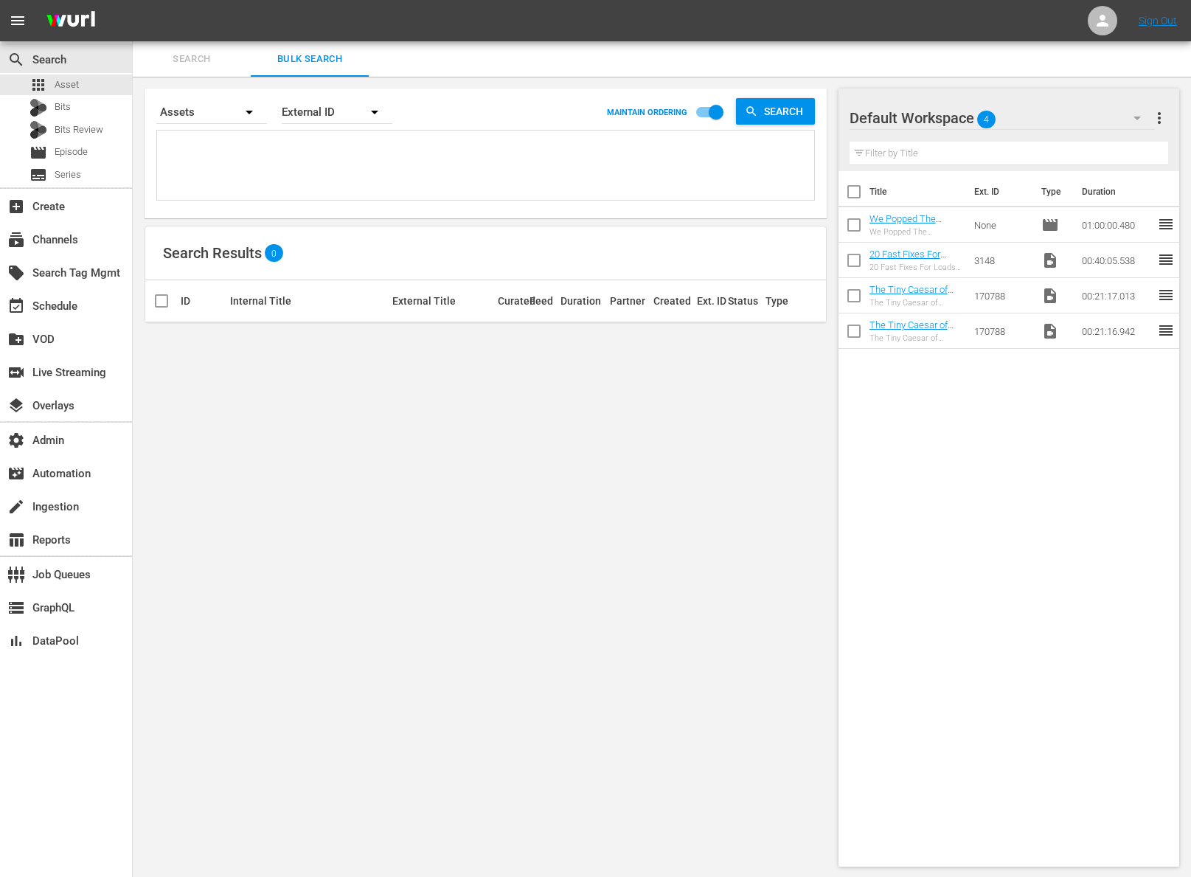
click at [337, 148] on textarea at bounding box center [487, 167] width 653 height 67
paste textarea "EP007464483033"
type textarea "EP007464483033"
click at [798, 114] on span "Search" at bounding box center [786, 111] width 57 height 27
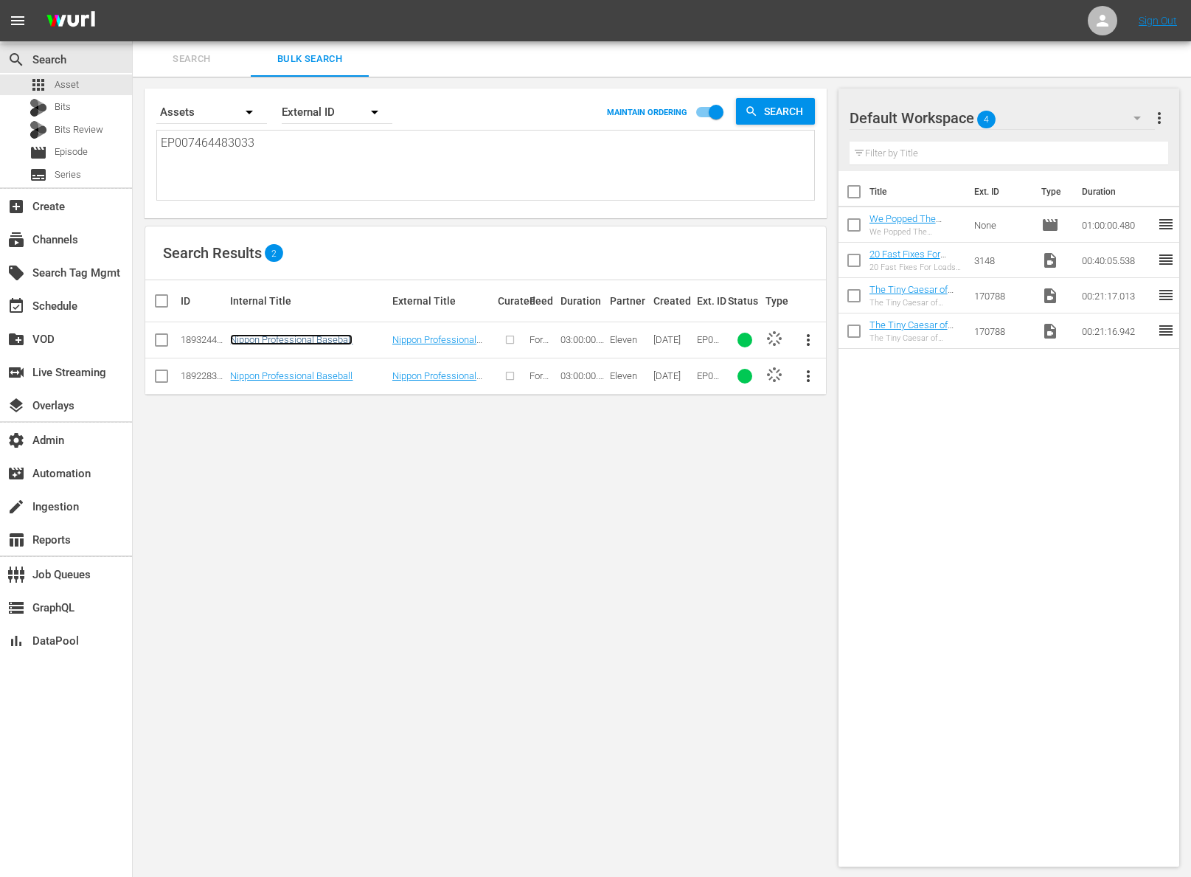
click at [330, 341] on link "Nippon Professional Baseball" at bounding box center [291, 339] width 122 height 11
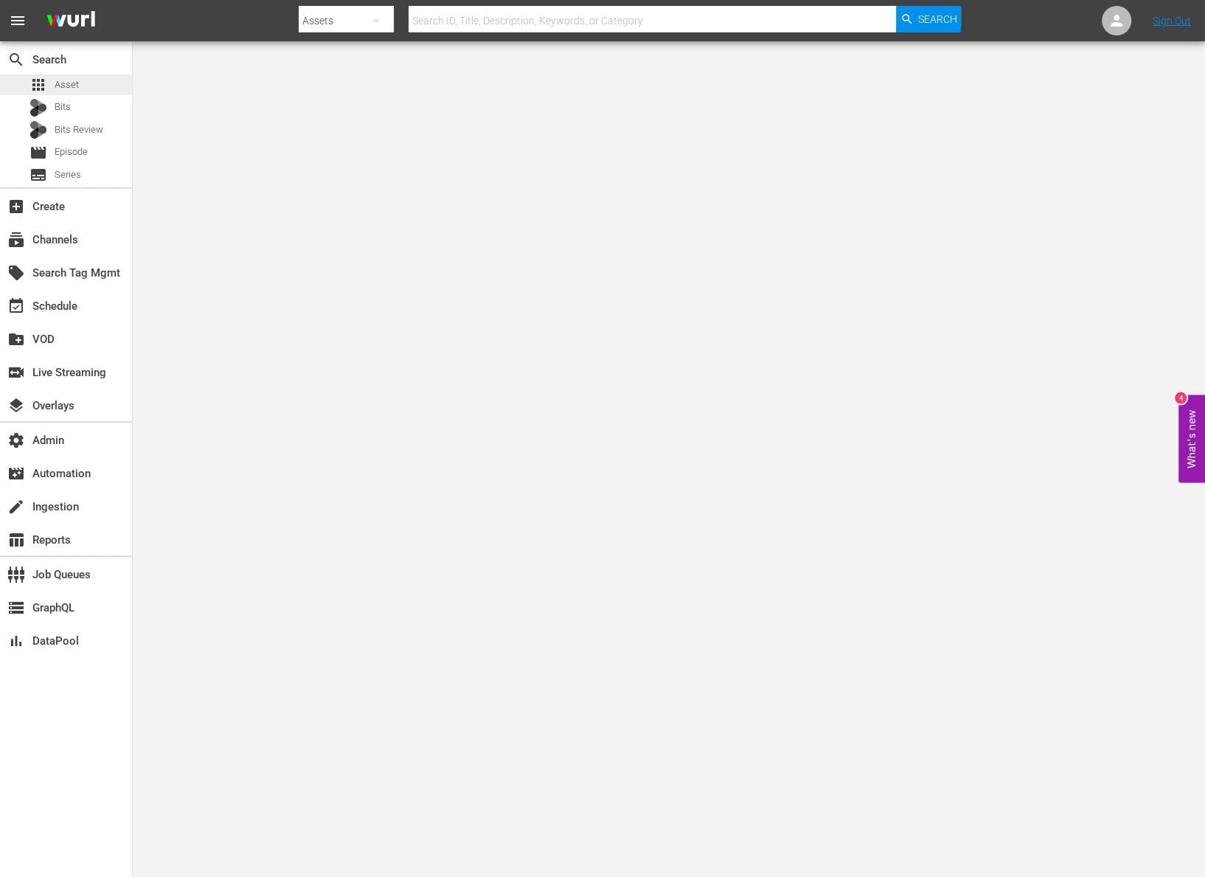
click at [99, 86] on div "apps Asset" at bounding box center [66, 84] width 132 height 21
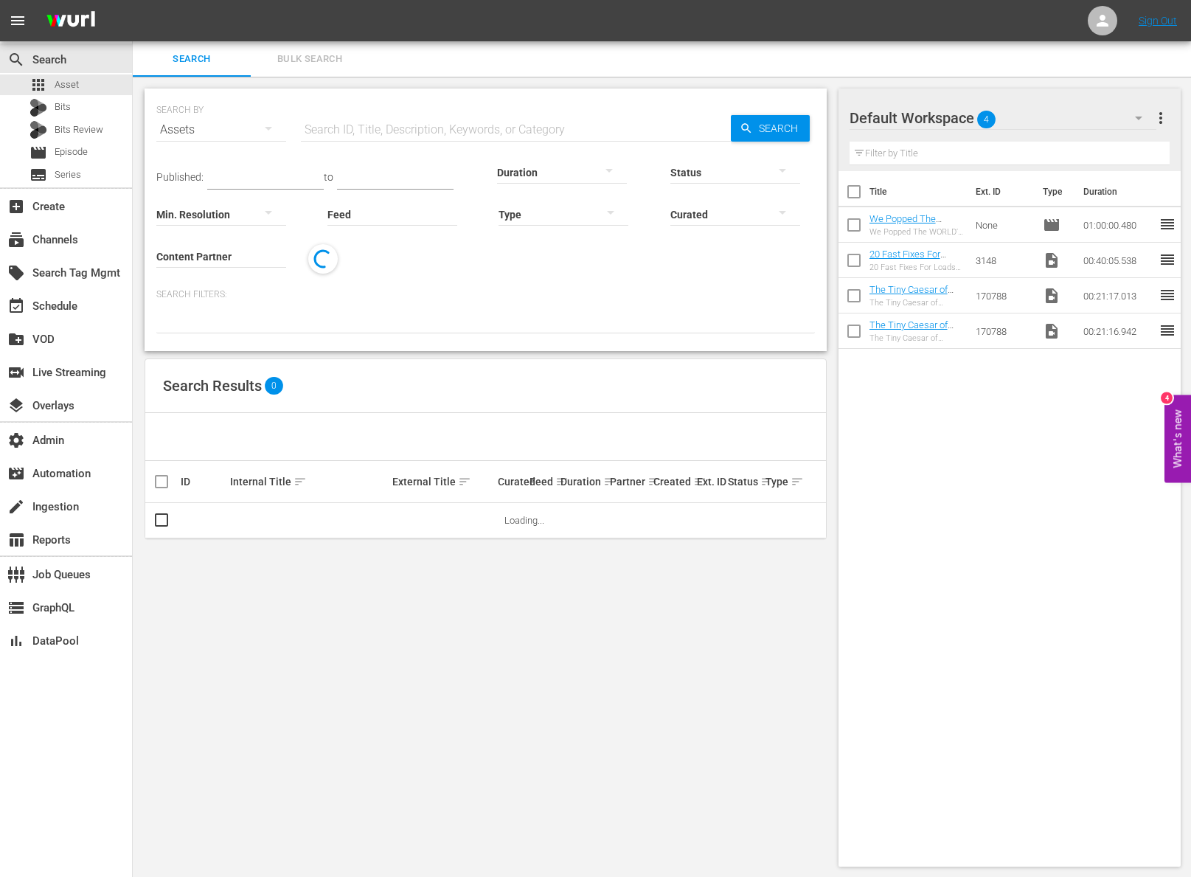
click at [313, 50] on button "Bulk Search" at bounding box center [310, 58] width 118 height 35
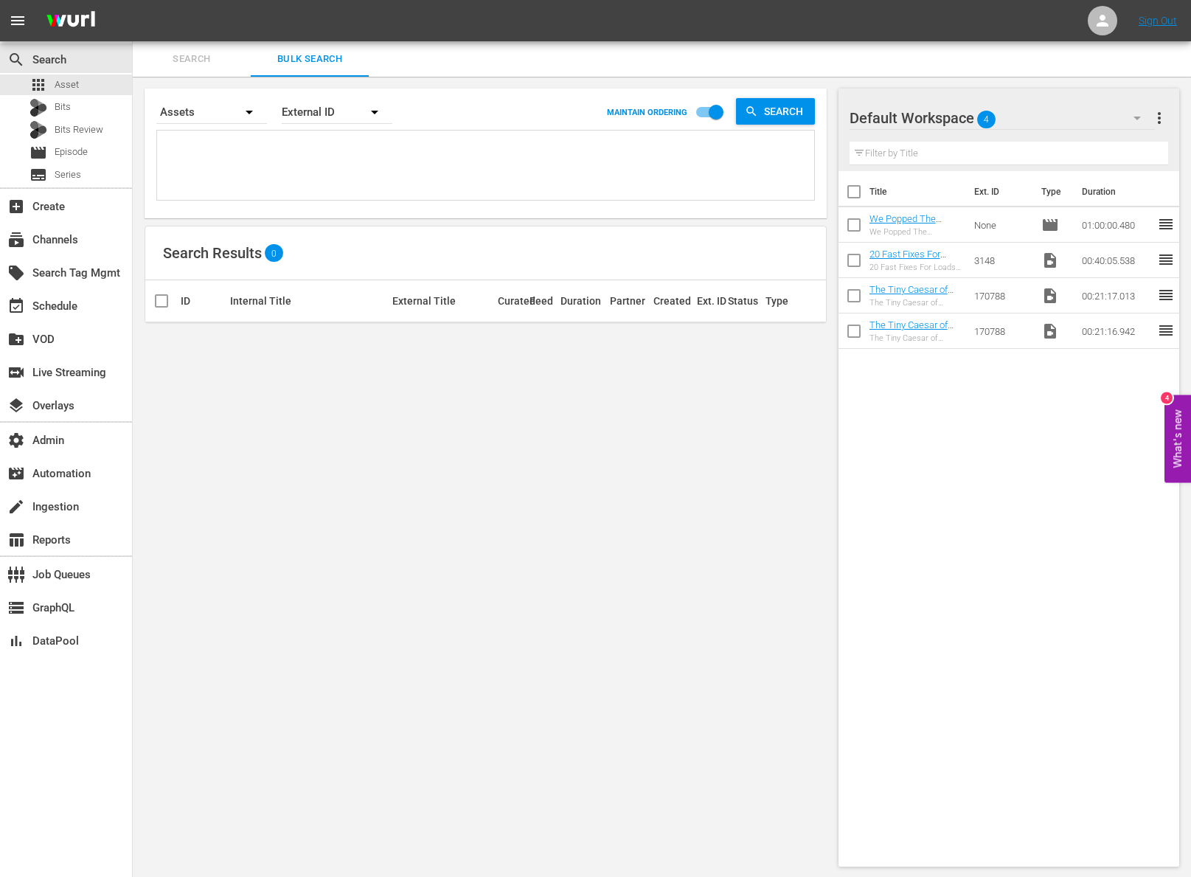
click at [331, 154] on textarea at bounding box center [487, 167] width 653 height 67
paste textarea "EP007464483033"
type textarea "EP007464483033"
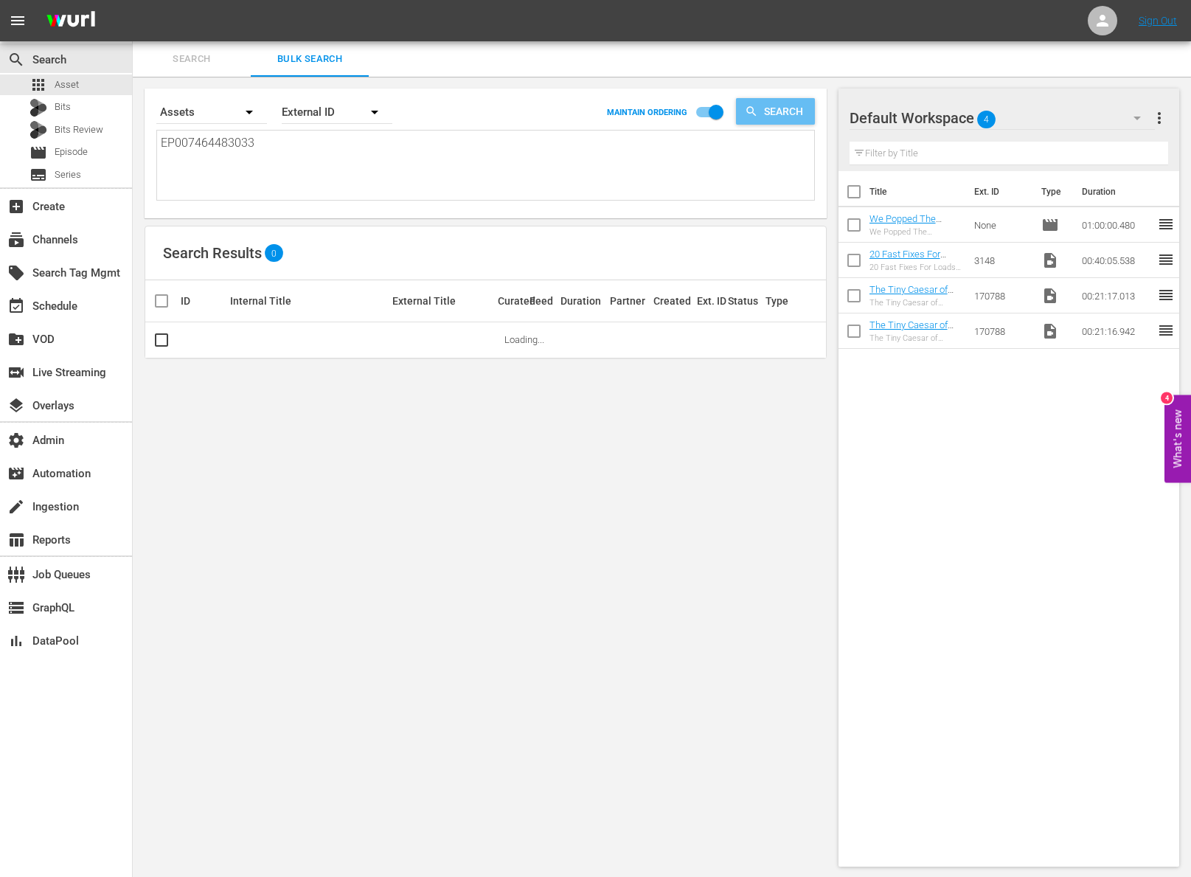
type textarea "EP007464483033"
click at [754, 105] on icon "button" at bounding box center [751, 111] width 13 height 13
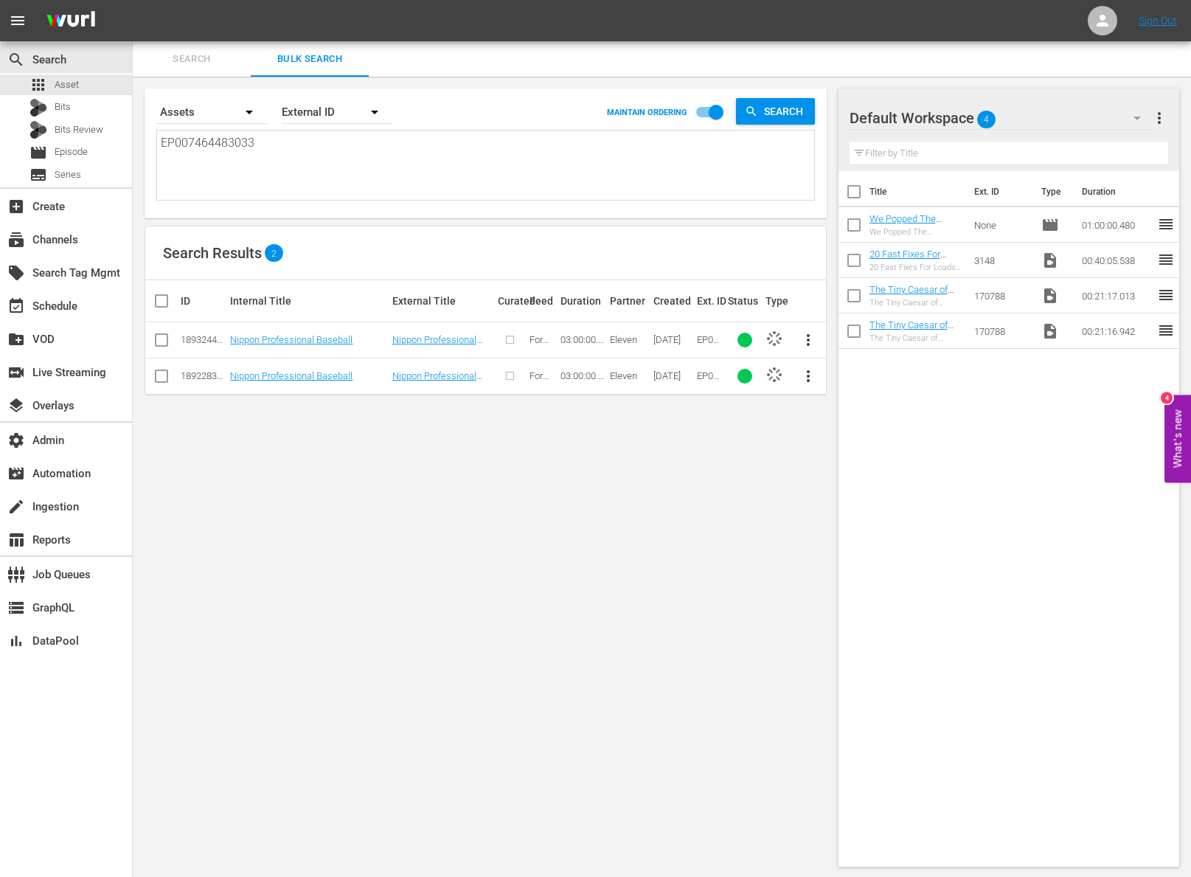
click at [309, 367] on td "Nippon Professional Baseball" at bounding box center [308, 376] width 161 height 36
click at [308, 373] on link "Nippon Professional Baseball" at bounding box center [291, 375] width 122 height 11
